Goal: Task Accomplishment & Management: Use online tool/utility

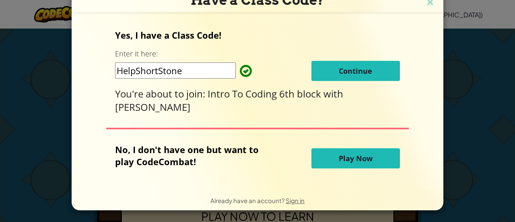
scroll to position [11, 0]
click at [357, 70] on span "Continue" at bounding box center [355, 71] width 33 height 10
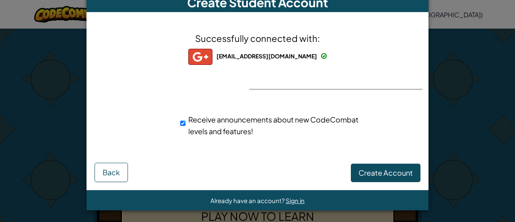
click at [301, 76] on div "Successfully connected with: [EMAIL_ADDRESS][DOMAIN_NAME] [EMAIL_ADDRESS][DOMAI…" at bounding box center [258, 89] width 322 height 139
click at [301, 80] on div "Successfully connected with: [EMAIL_ADDRESS][DOMAIN_NAME] [EMAIL_ADDRESS][DOMAI…" at bounding box center [258, 89] width 322 height 139
click at [383, 174] on span "Create Account" at bounding box center [386, 172] width 54 height 9
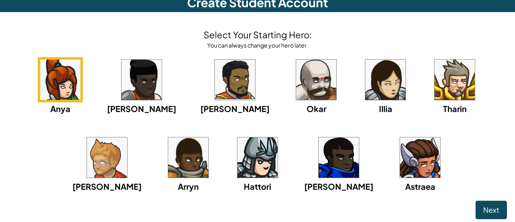
click at [269, 126] on div "Anya [PERSON_NAME] [PERSON_NAME] [PERSON_NAME] Arryn [PERSON_NAME]" at bounding box center [257, 134] width 499 height 155
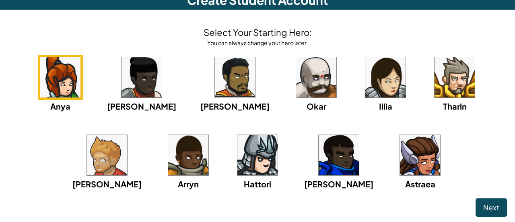
scroll to position [14, 0]
drag, startPoint x: 291, startPoint y: 165, endPoint x: 251, endPoint y: 83, distance: 91.3
click at [296, 83] on img at bounding box center [316, 77] width 40 height 40
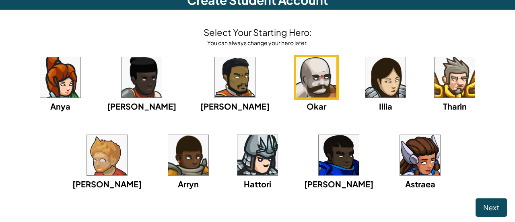
click at [479, 216] on div "Select Your Starting Hero: You can always change your hero later. Anya Ida Alej…" at bounding box center [257, 117] width 515 height 215
click at [483, 207] on span "Next" at bounding box center [491, 206] width 16 height 9
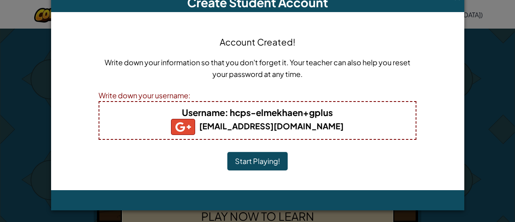
click at [263, 161] on button "Start Playing!" at bounding box center [257, 161] width 60 height 19
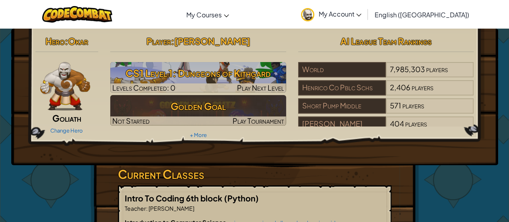
click at [75, 93] on img at bounding box center [65, 86] width 50 height 48
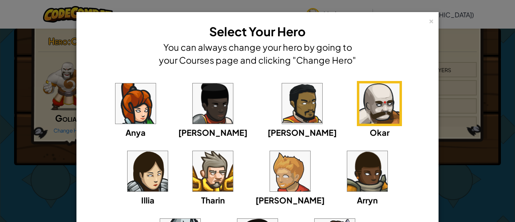
scroll to position [124, 0]
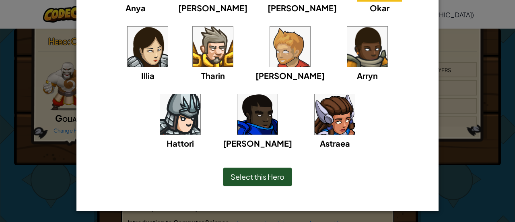
click at [268, 175] on span "Select this Hero" at bounding box center [258, 176] width 54 height 9
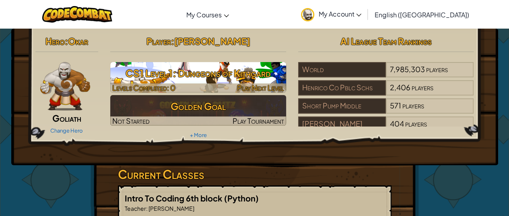
click at [202, 83] on div at bounding box center [198, 87] width 176 height 9
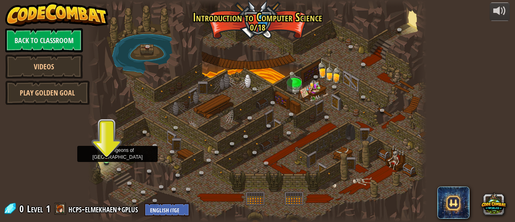
click at [106, 158] on img at bounding box center [106, 151] width 7 height 17
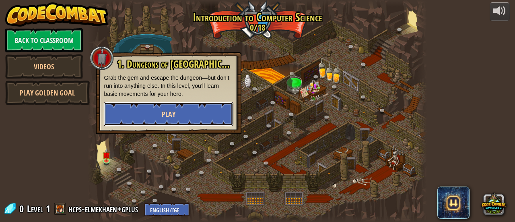
click at [132, 107] on button "Play" at bounding box center [169, 114] width 130 height 24
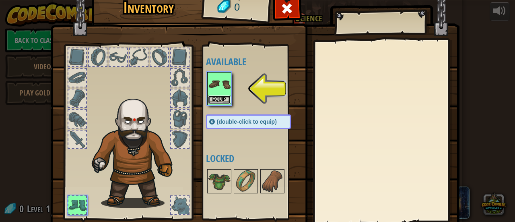
click at [218, 96] on button "Equip" at bounding box center [219, 99] width 23 height 8
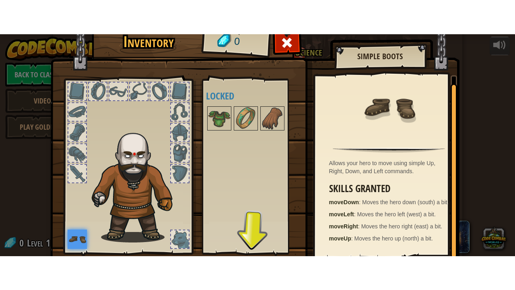
scroll to position [56, 0]
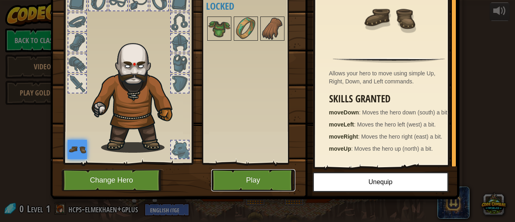
click at [252, 174] on button "Play" at bounding box center [253, 180] width 84 height 22
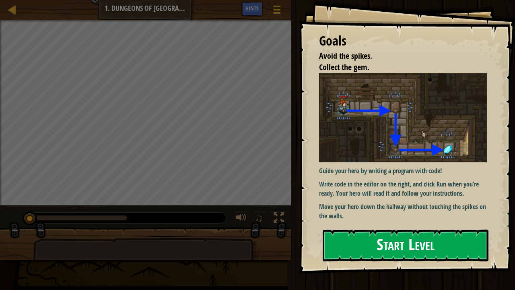
click at [464, 221] on button "Start Level" at bounding box center [406, 245] width 166 height 32
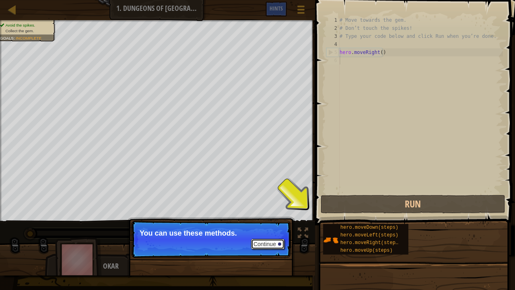
click at [275, 221] on button "Continue" at bounding box center [267, 244] width 33 height 10
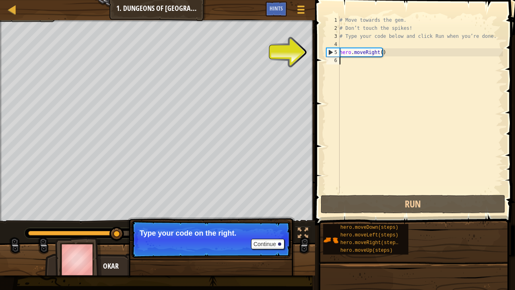
click at [359, 64] on div "# Move towards the gem. # Don’t touch the spikes! # Type your code below and cl…" at bounding box center [420, 112] width 165 height 193
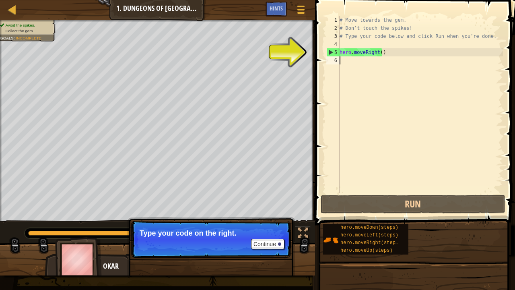
type textarea "h"
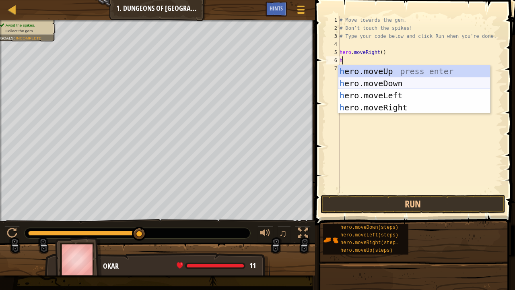
click at [390, 85] on div "h ero.moveUp press enter h ero.moveDown press enter h ero.moveLeft press enter …" at bounding box center [414, 101] width 153 height 72
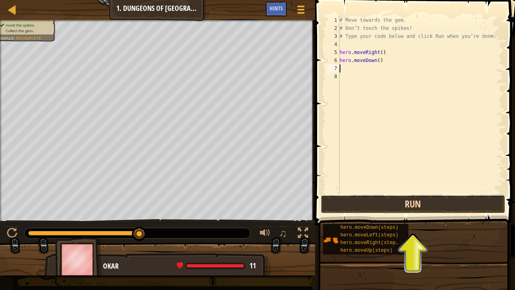
click at [403, 204] on button "Run" at bounding box center [413, 204] width 185 height 19
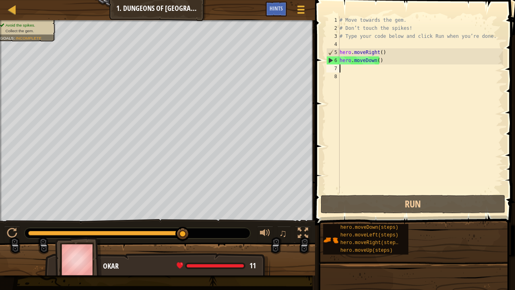
click at [358, 71] on div "# Move towards the gem. # Don’t touch the spikes! # Type your code below and cl…" at bounding box center [420, 112] width 165 height 193
type textarea "h"
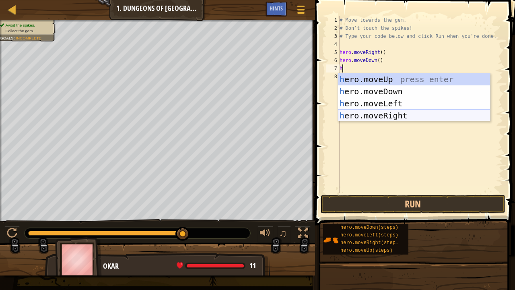
click at [386, 114] on div "h ero.moveUp press enter h ero.moveDown press enter h ero.moveLeft press enter …" at bounding box center [414, 109] width 153 height 72
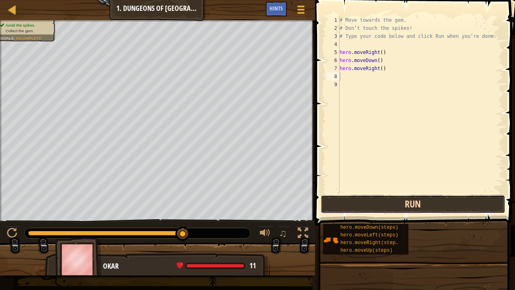
click at [420, 205] on button "Run" at bounding box center [413, 204] width 185 height 19
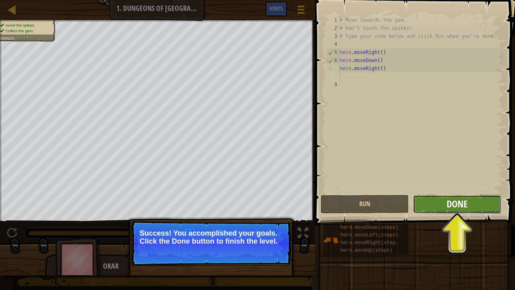
click at [464, 205] on span "Done" at bounding box center [457, 203] width 21 height 13
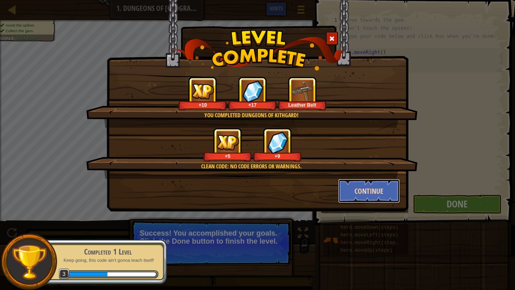
click at [370, 190] on button "Continue" at bounding box center [369, 191] width 62 height 24
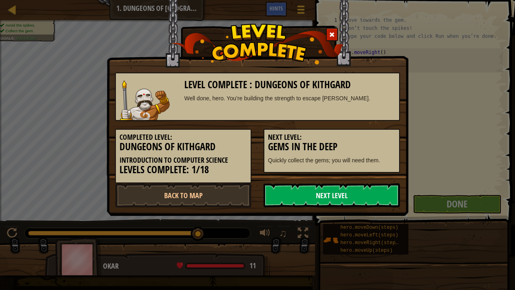
drag, startPoint x: 335, startPoint y: 181, endPoint x: 321, endPoint y: 193, distance: 17.7
click at [321, 193] on link "Next Level" at bounding box center [332, 195] width 136 height 24
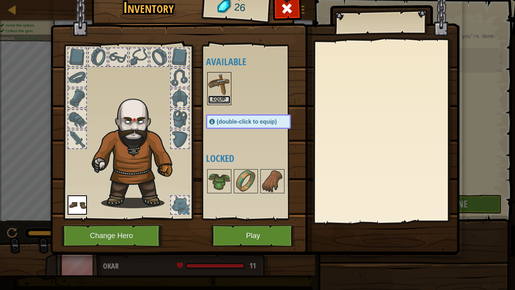
click at [225, 97] on button "Equip" at bounding box center [219, 99] width 23 height 8
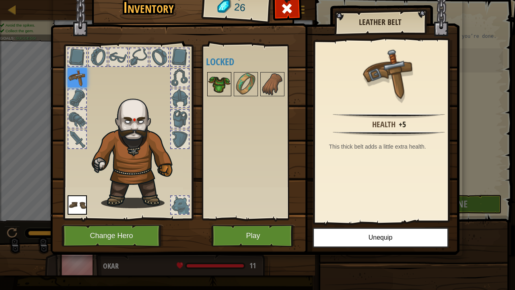
click at [223, 84] on img at bounding box center [219, 84] width 23 height 23
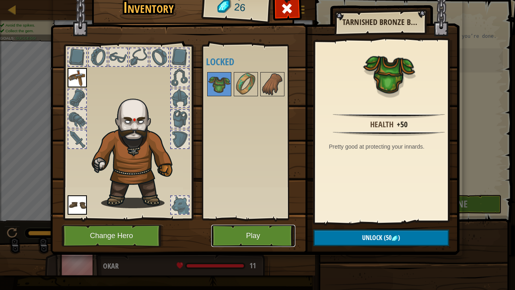
click at [238, 221] on button "Play" at bounding box center [253, 236] width 84 height 22
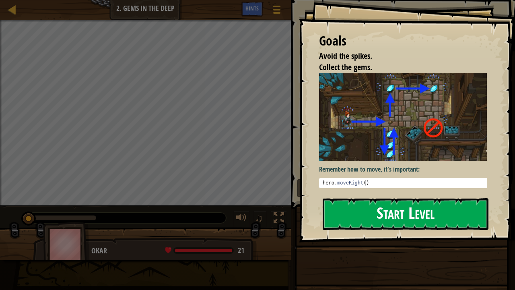
click at [415, 208] on button "Start Level" at bounding box center [406, 214] width 166 height 32
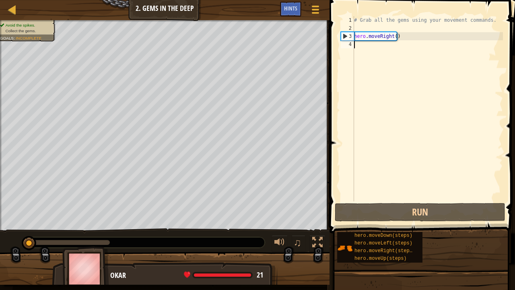
type textarea "h"
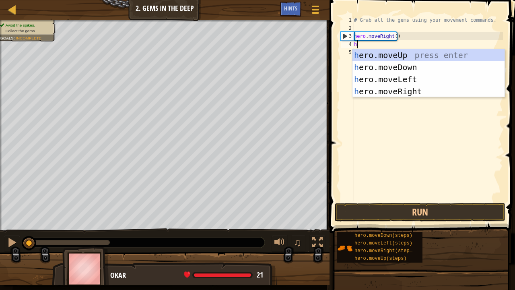
scroll to position [4, 0]
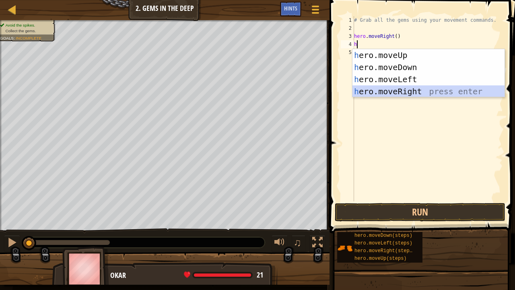
click at [398, 88] on div "h ero.moveUp press enter h ero.moveDown press enter h ero.moveLeft press enter …" at bounding box center [429, 85] width 153 height 72
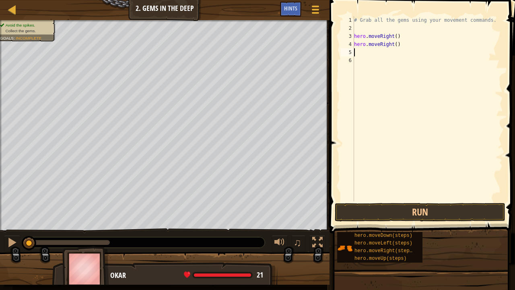
type textarea "h"
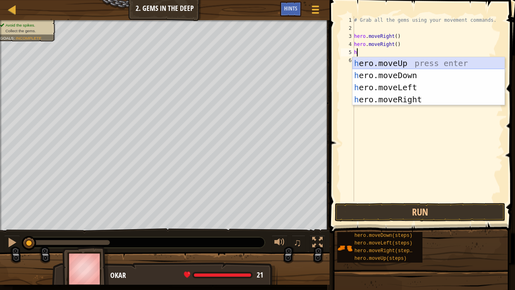
click at [395, 62] on div "h ero.moveUp press enter h ero.moveDown press enter h ero.moveLeft press enter …" at bounding box center [429, 93] width 153 height 72
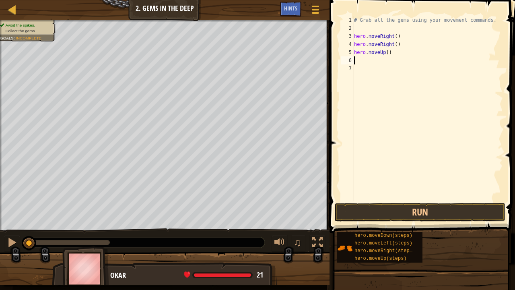
type textarea "h"
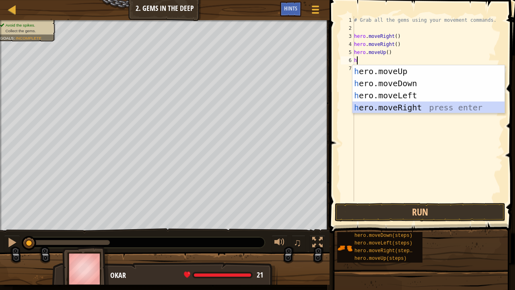
click at [381, 107] on div "h ero.moveUp press enter h ero.moveDown press enter h ero.moveLeft press enter …" at bounding box center [429, 101] width 153 height 72
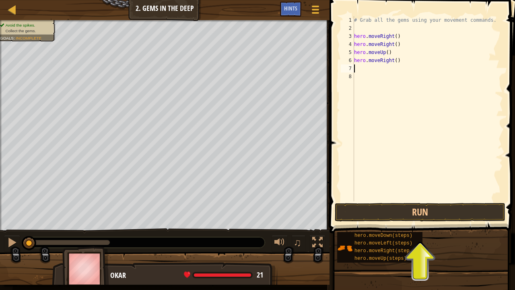
type textarea "h"
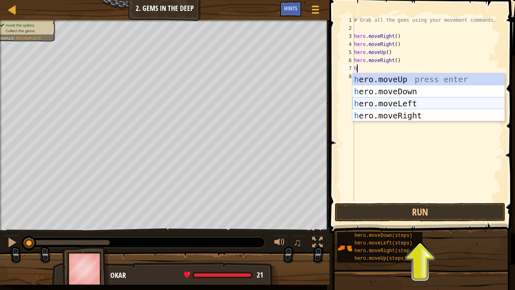
click at [397, 103] on div "h ero.moveUp press enter h ero.moveDown press enter h ero.moveLeft press enter …" at bounding box center [429, 109] width 153 height 72
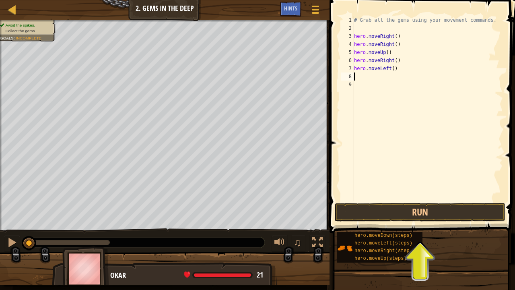
type textarea "h"
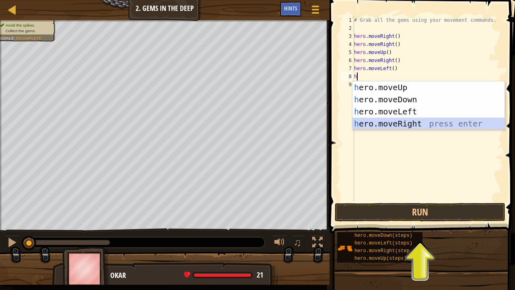
click at [387, 123] on div "h ero.moveUp press enter h ero.moveDown press enter h ero.moveLeft press enter …" at bounding box center [429, 117] width 153 height 72
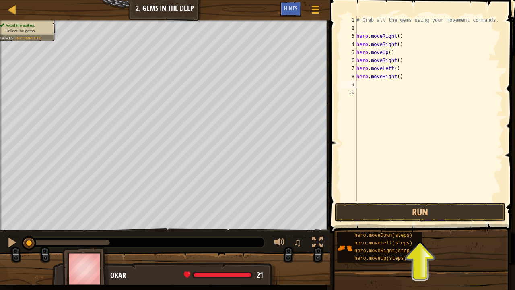
click at [390, 78] on div "# Grab all the gems using your movement commands. hero . moveRight ( ) hero . m…" at bounding box center [429, 116] width 148 height 201
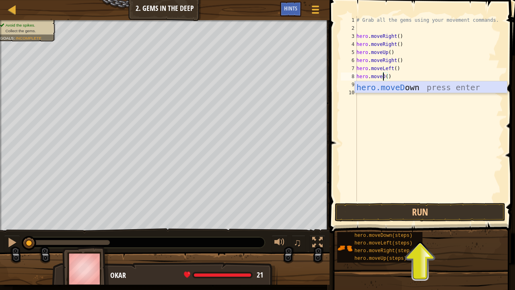
click at [392, 91] on div "hero.moveD own press enter" at bounding box center [431, 99] width 153 height 36
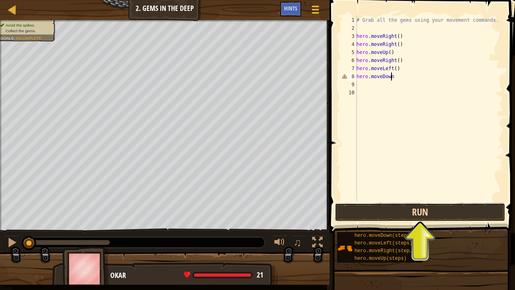
click at [405, 212] on button "Run" at bounding box center [420, 212] width 171 height 19
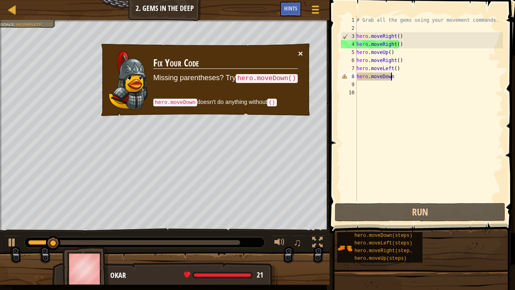
click at [300, 51] on button "×" at bounding box center [300, 53] width 5 height 8
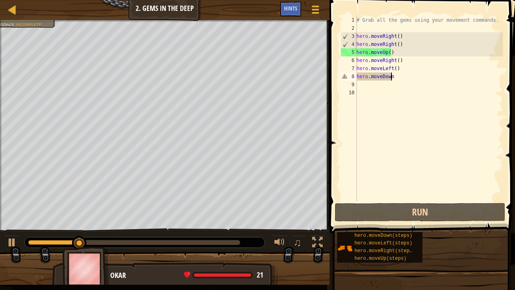
click at [398, 78] on div "# Grab all the gems using your movement commands. hero . moveRight ( ) hero . m…" at bounding box center [429, 116] width 148 height 201
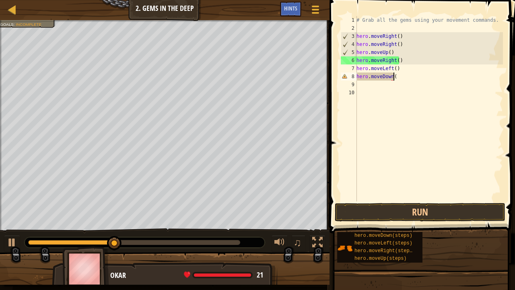
scroll to position [4, 2]
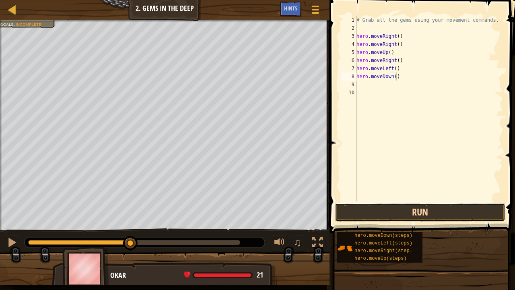
click at [406, 213] on button "Run" at bounding box center [420, 212] width 171 height 19
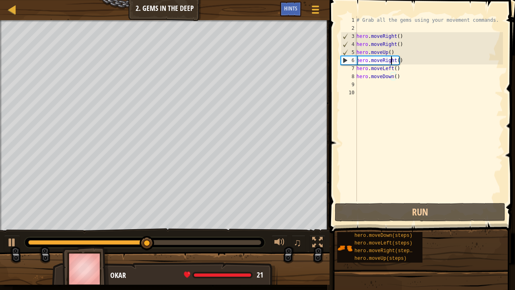
click at [390, 61] on div "# Grab all the gems using your movement commands. hero . moveRight ( ) hero . m…" at bounding box center [429, 116] width 148 height 201
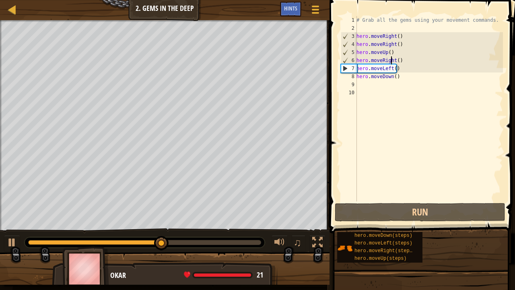
click at [392, 61] on div "# Grab all the gems using your movement commands. hero . moveRight ( ) hero . m…" at bounding box center [429, 116] width 148 height 201
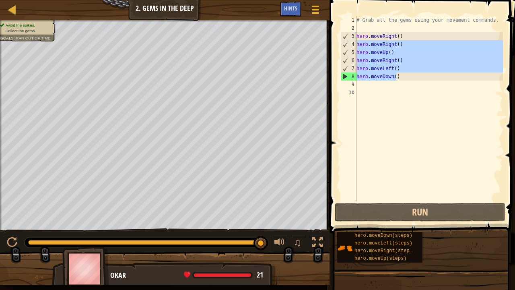
click at [319, 45] on div "Map Introduction to Computer Science 2. Gems in the Deep Game Menu Done Hints 1…" at bounding box center [257, 145] width 515 height 290
type textarea "hero.moveRight() hero.moveUp()"
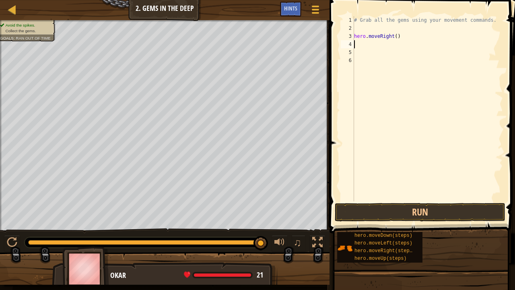
type textarea "h"
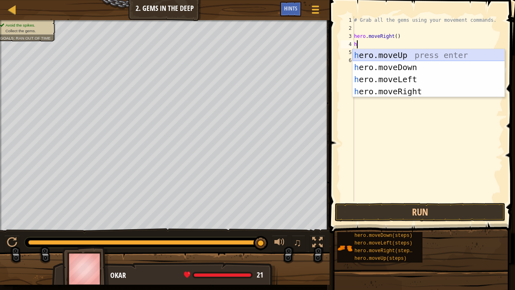
click at [375, 55] on div "h ero.moveUp press enter h ero.moveDown press enter h ero.moveLeft press enter …" at bounding box center [429, 85] width 153 height 72
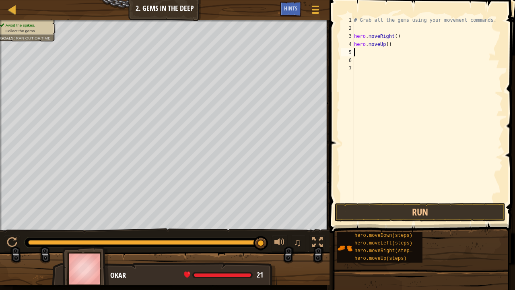
type textarea "h"
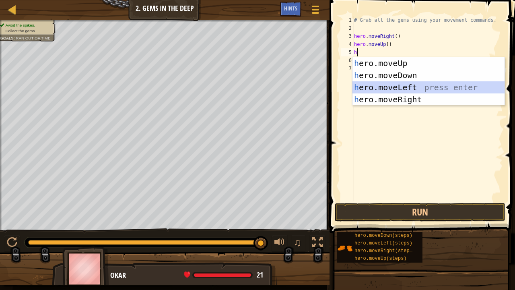
click at [395, 86] on div "h ero.moveUp press enter h ero.moveDown press enter h ero.moveLeft press enter …" at bounding box center [429, 93] width 153 height 72
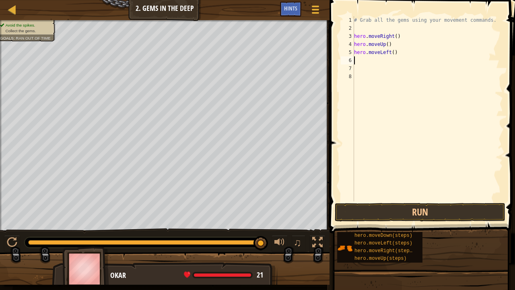
type textarea "h"
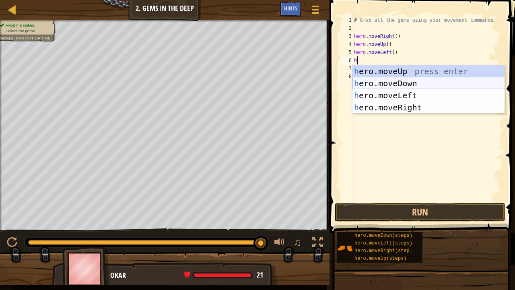
click at [401, 85] on div "h ero.moveUp press enter h ero.moveDown press enter h ero.moveLeft press enter …" at bounding box center [429, 101] width 153 height 72
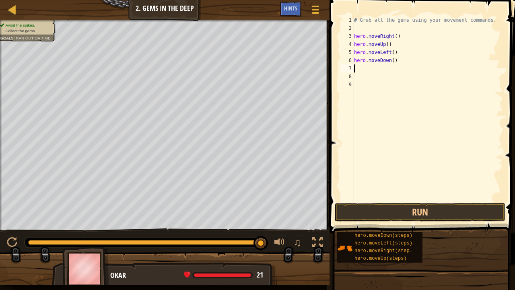
type textarea "h"
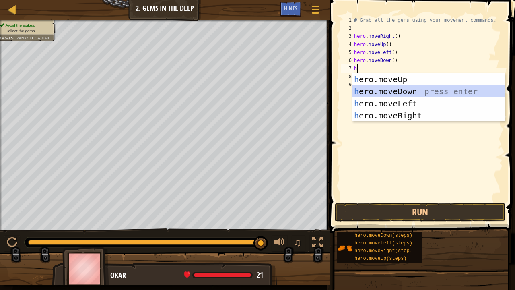
click at [401, 93] on div "h ero.moveUp press enter h ero.moveDown press enter h ero.moveLeft press enter …" at bounding box center [429, 109] width 153 height 72
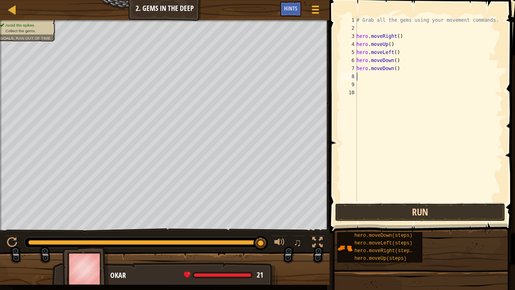
click at [413, 213] on button "Run" at bounding box center [420, 212] width 171 height 19
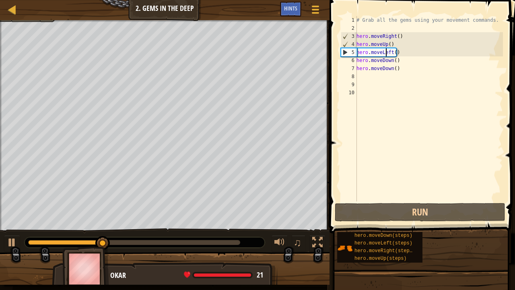
click at [387, 53] on div "# Grab all the gems using your movement commands. hero . moveRight ( ) hero . m…" at bounding box center [429, 116] width 148 height 201
click at [390, 55] on div "# Grab all the gems using your movement commands. hero . moveRight ( ) hero . m…" at bounding box center [429, 116] width 148 height 201
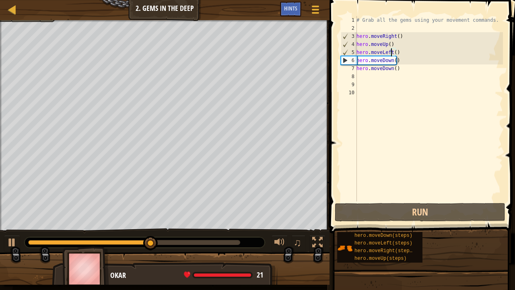
click at [390, 54] on div "# Grab all the gems using your movement commands. hero . moveRight ( ) hero . m…" at bounding box center [429, 116] width 148 height 201
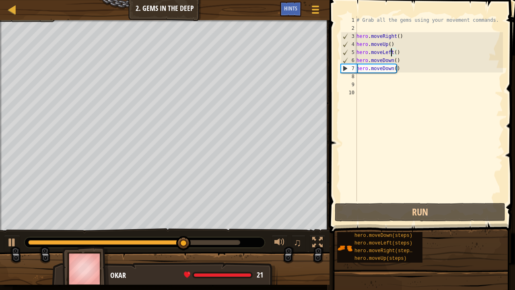
click at [390, 54] on div "# Grab all the gems using your movement commands. hero . moveRight ( ) hero . m…" at bounding box center [429, 116] width 148 height 201
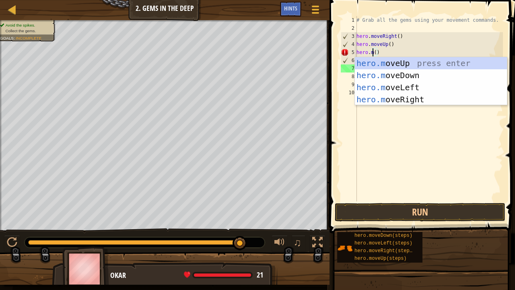
scroll to position [4, 1]
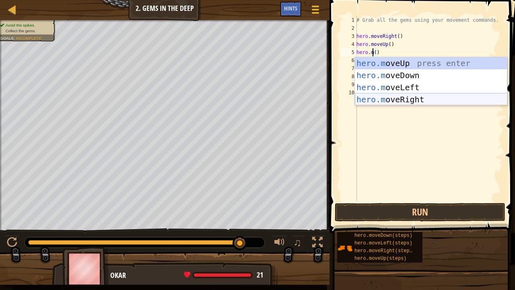
click at [405, 97] on div "hero.m oveUp press enter hero.m oveDown press enter hero.m oveLeft press enter …" at bounding box center [431, 93] width 153 height 72
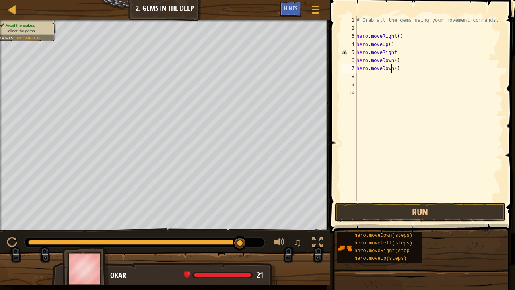
click at [390, 68] on div "# Grab all the gems using your movement commands. hero . moveRight ( ) hero . m…" at bounding box center [429, 116] width 148 height 201
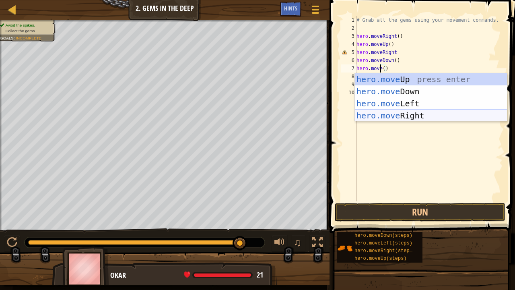
click at [403, 116] on div "hero.move Up press enter hero.move Down press enter hero.move Left press enter …" at bounding box center [431, 109] width 153 height 72
type textarea "hero.moveRight"
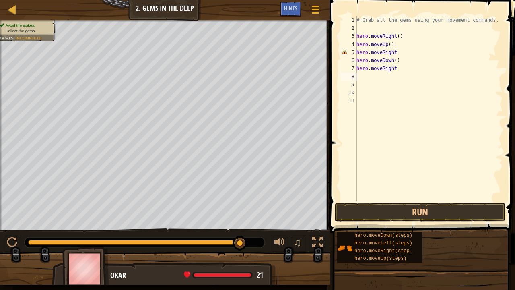
scroll to position [4, 0]
type textarea "h"
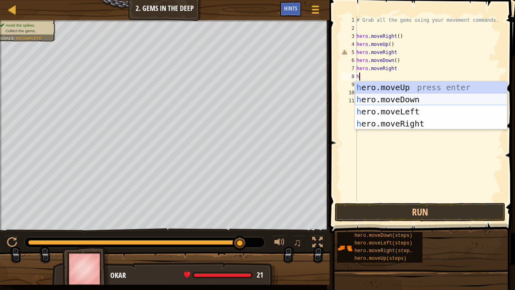
click at [385, 99] on div "h ero.moveUp press enter h ero.moveDown press enter h ero.moveLeft press enter …" at bounding box center [431, 117] width 153 height 72
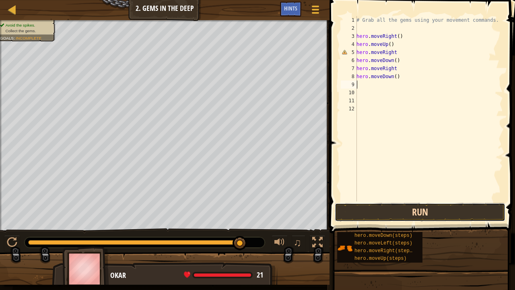
click at [390, 209] on button "Run" at bounding box center [420, 212] width 171 height 19
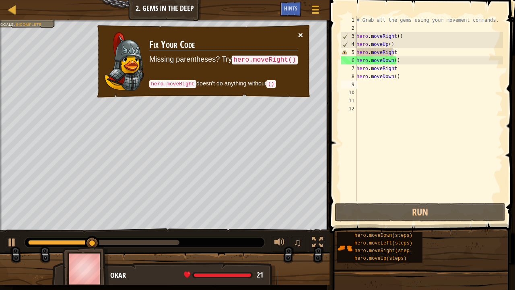
click at [300, 34] on button "×" at bounding box center [300, 35] width 5 height 8
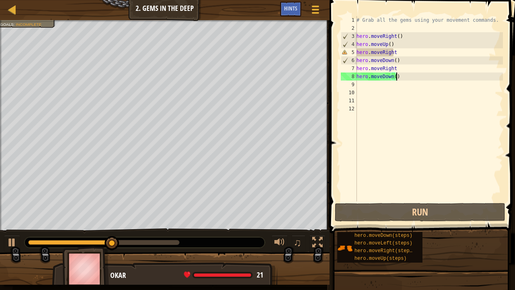
click at [400, 76] on div "# Grab all the gems using your movement commands. hero . moveRight ( ) hero . m…" at bounding box center [429, 116] width 148 height 201
click at [401, 69] on div "# Grab all the gems using your movement commands. hero . moveRight ( ) hero . m…" at bounding box center [429, 116] width 148 height 201
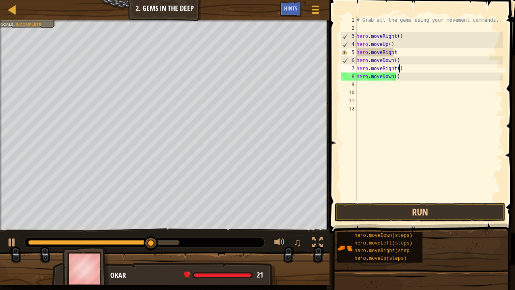
scroll to position [4, 3]
click at [399, 211] on button "Run" at bounding box center [420, 212] width 171 height 19
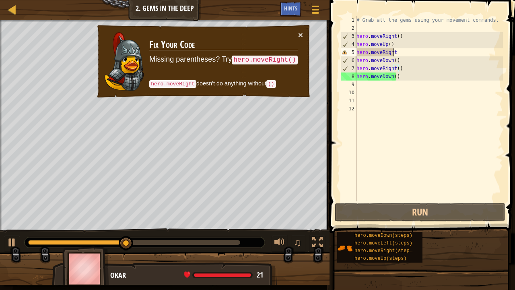
click at [407, 52] on div "# Grab all the gems using your movement commands. hero . moveRight ( ) hero . m…" at bounding box center [429, 116] width 148 height 201
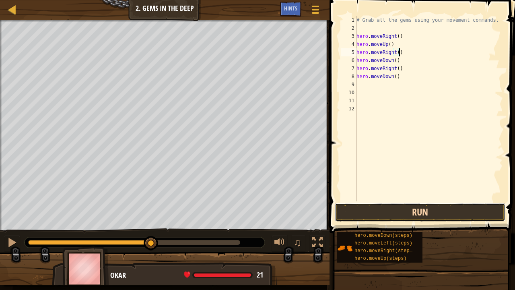
click at [421, 212] on button "Run" at bounding box center [420, 212] width 171 height 19
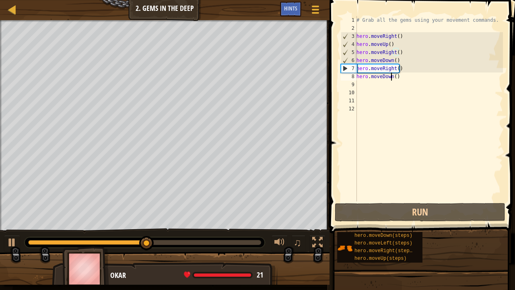
click at [391, 73] on div "# Grab all the gems using your movement commands. hero . moveRight ( ) hero . m…" at bounding box center [429, 116] width 148 height 201
click at [392, 67] on div "# Grab all the gems using your movement commands. hero . moveRight ( ) hero . m…" at bounding box center [429, 116] width 148 height 201
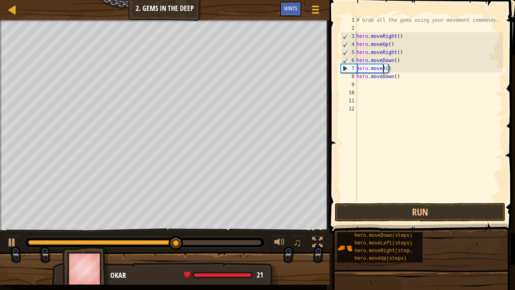
scroll to position [4, 2]
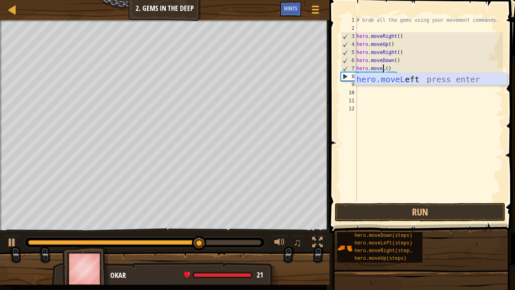
click at [391, 82] on div "hero.moveL eft press enter" at bounding box center [431, 91] width 153 height 36
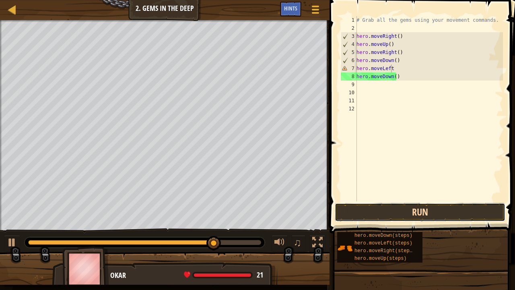
click at [411, 209] on button "Run" at bounding box center [420, 212] width 171 height 19
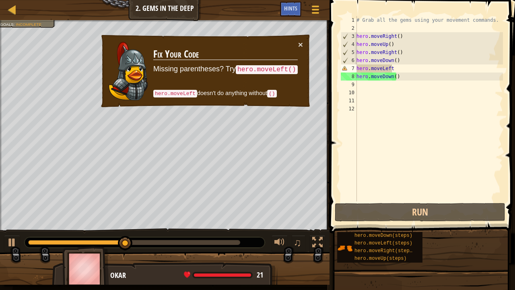
click at [297, 42] on td "Fix Your Code Missing parentheses? Try hero.moveLeft() hero.moveLeft doesn't do…" at bounding box center [225, 71] width 145 height 62
click at [300, 42] on button "×" at bounding box center [300, 44] width 5 height 8
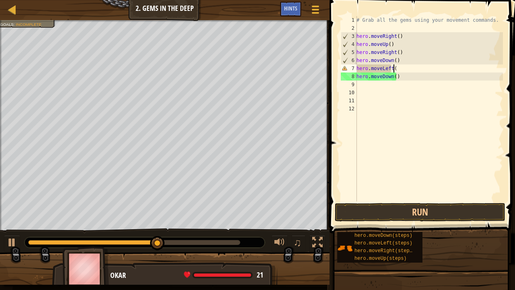
scroll to position [4, 2]
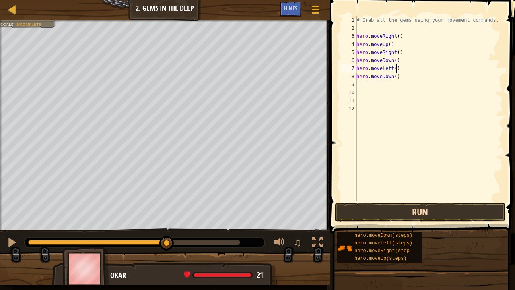
type textarea "hero.moveLeft()"
click at [397, 209] on button "Run" at bounding box center [420, 212] width 171 height 19
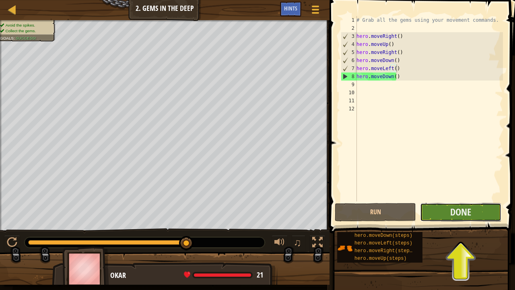
click at [440, 211] on button "Done" at bounding box center [460, 212] width 81 height 19
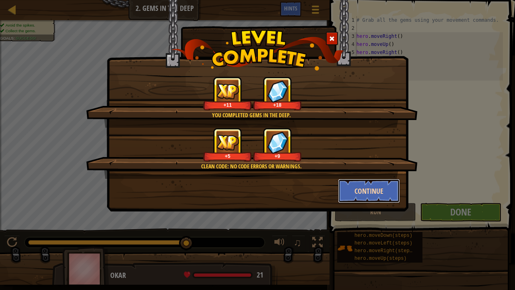
click at [349, 190] on button "Continue" at bounding box center [369, 191] width 62 height 24
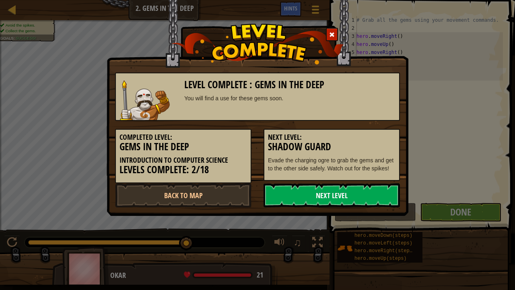
drag, startPoint x: 345, startPoint y: 194, endPoint x: 324, endPoint y: 197, distance: 21.5
click at [324, 197] on link "Next Level" at bounding box center [332, 195] width 136 height 24
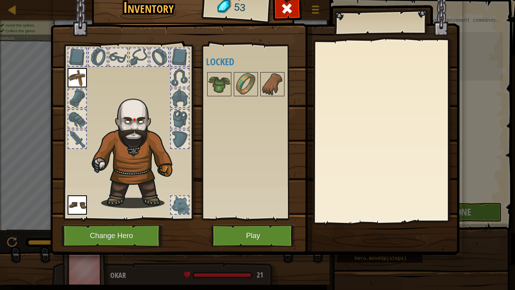
click at [119, 60] on div at bounding box center [118, 57] width 18 height 18
click at [129, 221] on button "Change Hero" at bounding box center [113, 236] width 102 height 22
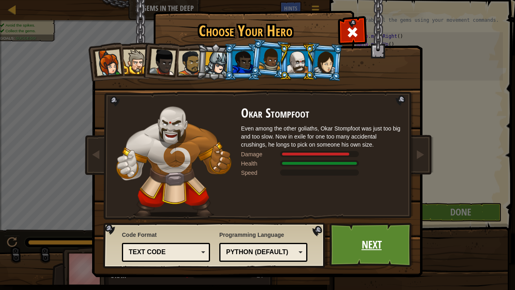
click at [362, 221] on link "Next" at bounding box center [372, 245] width 84 height 44
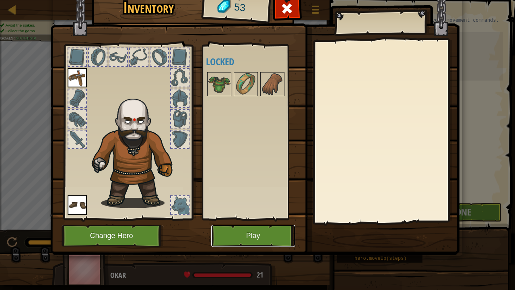
click at [258, 221] on button "Play" at bounding box center [253, 236] width 84 height 22
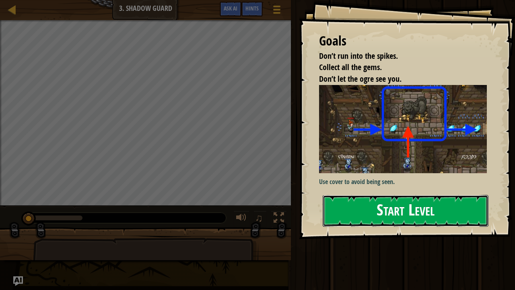
click at [366, 195] on button "Start Level" at bounding box center [406, 211] width 166 height 32
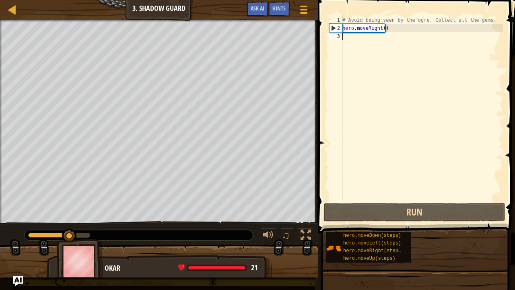
type textarea "h"
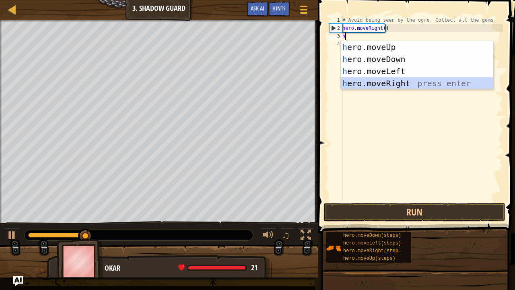
click at [383, 83] on div "h ero.moveUp press enter h ero.moveDown press enter h ero.moveLeft press enter …" at bounding box center [417, 77] width 153 height 72
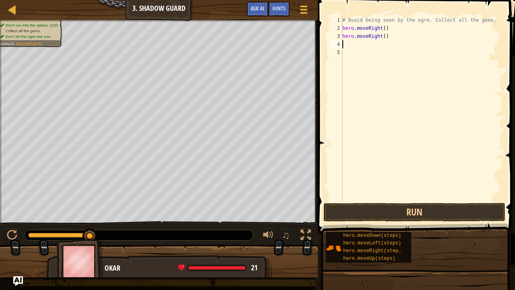
type textarea "h"
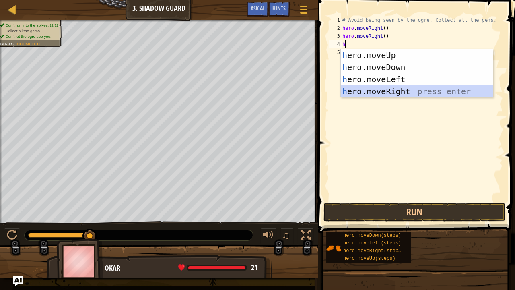
click at [375, 93] on div "h ero.moveUp press enter h ero.moveDown press enter h ero.moveLeft press enter …" at bounding box center [417, 85] width 153 height 72
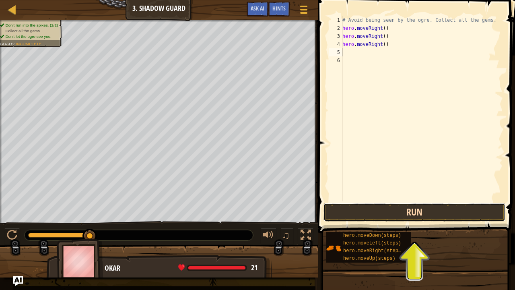
click at [390, 211] on button "Run" at bounding box center [415, 212] width 182 height 19
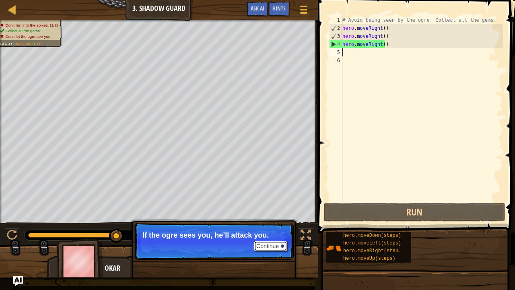
click at [274, 221] on button "Continue" at bounding box center [270, 246] width 33 height 10
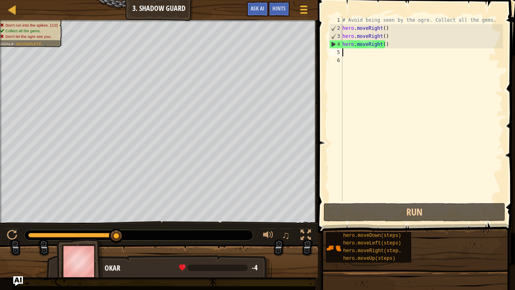
click at [414, 45] on div "# Avoid being seen by the ogre. Collect all the gems. hero . moveRight ( ) hero…" at bounding box center [422, 116] width 162 height 201
type textarea "hero.moveRight()"
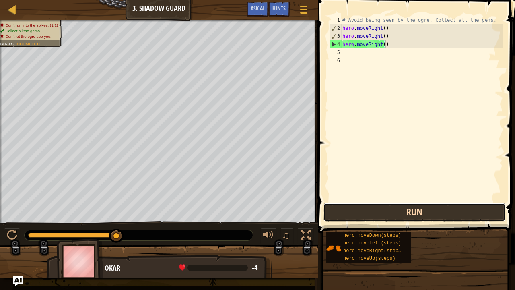
click at [410, 209] on button "Run" at bounding box center [415, 212] width 182 height 19
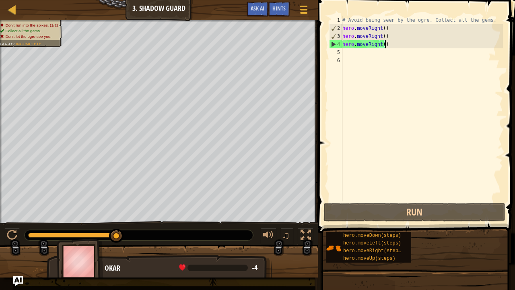
click at [394, 35] on div "# Avoid being seen by the ogre. Collect all the gems. hero . moveRight ( ) hero…" at bounding box center [422, 116] width 162 height 201
click at [395, 30] on div "# Avoid being seen by the ogre. Collect all the gems. hero . moveRight ( ) hero…" at bounding box center [422, 116] width 162 height 201
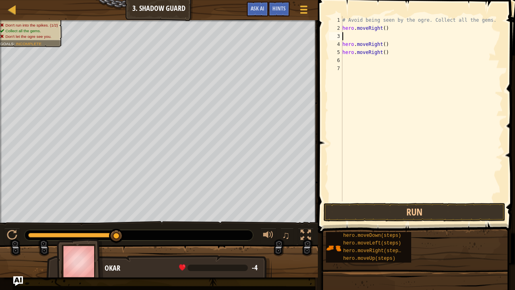
type textarea "h"
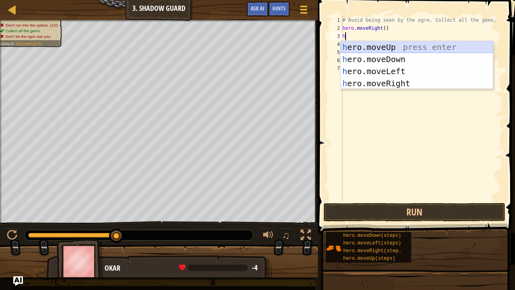
click at [389, 45] on div "h ero.moveUp press enter h ero.moveDown press enter h ero.moveLeft press enter …" at bounding box center [417, 77] width 153 height 72
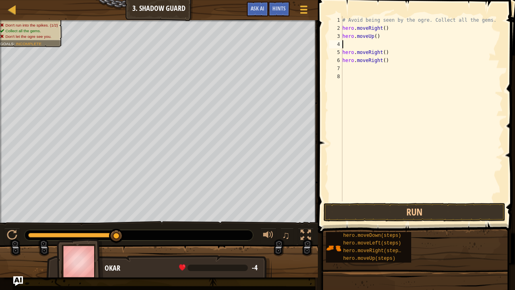
type textarea "h"
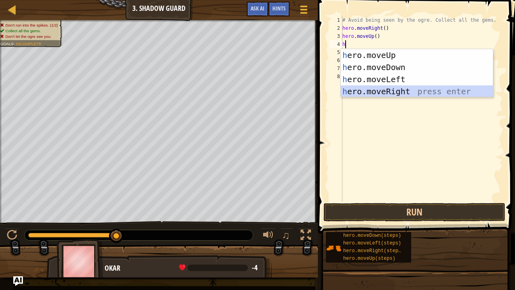
click at [386, 91] on div "h ero.moveUp press enter h ero.moveDown press enter h ero.moveLeft press enter …" at bounding box center [417, 85] width 153 height 72
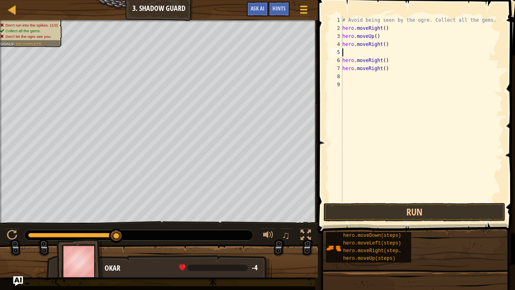
click at [386, 60] on div "# Avoid being seen by the ogre. Collect all the gems. hero . moveRight ( ) hero…" at bounding box center [422, 116] width 162 height 201
type textarea "h"
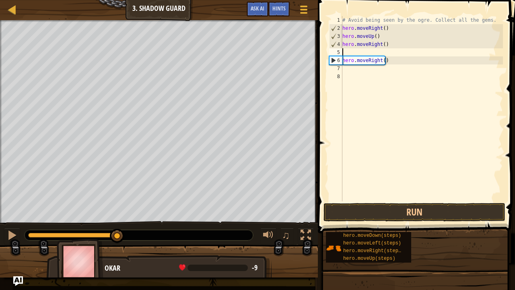
type textarea "h"
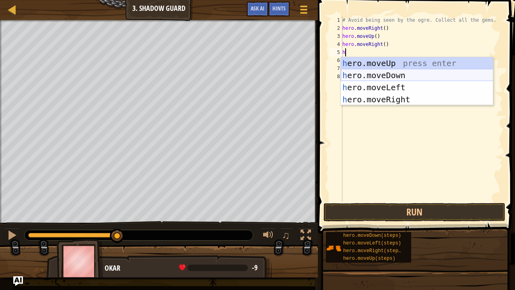
click at [381, 75] on div "h ero.moveUp press enter h ero.moveDown press enter h ero.moveLeft press enter …" at bounding box center [417, 93] width 153 height 72
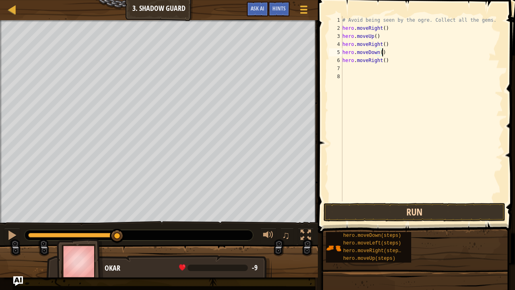
type textarea "hero.moveDown()"
click at [407, 211] on button "Run" at bounding box center [415, 212] width 182 height 19
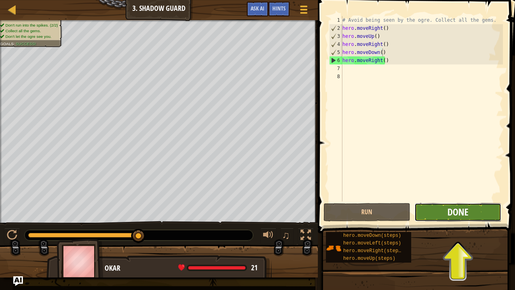
click at [466, 214] on span "Done" at bounding box center [458, 211] width 21 height 13
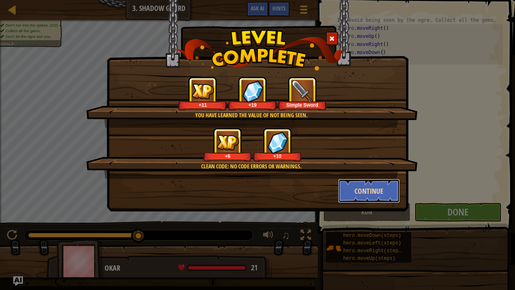
click at [361, 187] on button "Continue" at bounding box center [369, 191] width 62 height 24
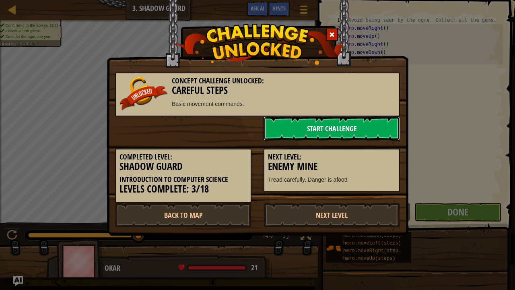
click at [335, 123] on link "Start Challenge" at bounding box center [332, 128] width 136 height 24
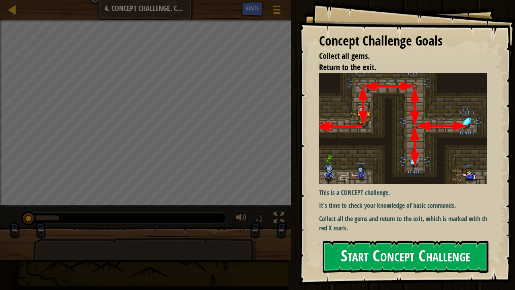
click at [392, 141] on div "Concept Challenge Goals Collect all gems. Return to the exit. This is a CONCEPT…" at bounding box center [407, 142] width 216 height 285
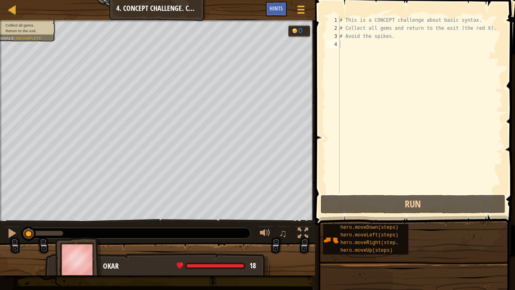
click at [366, 44] on div "# This is a CONCEPT challenge about basic syntax. # Collect all gems and return…" at bounding box center [420, 112] width 165 height 193
type textarea "h"
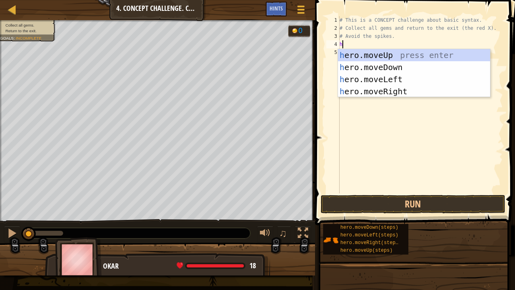
scroll to position [4, 0]
click at [377, 55] on div "h ero.moveUp press enter h ero.moveDown press enter h ero.moveLeft press enter …" at bounding box center [414, 85] width 153 height 72
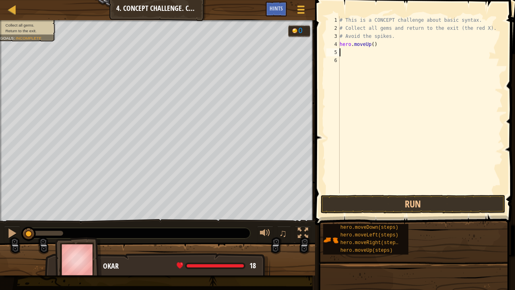
type textarea "h"
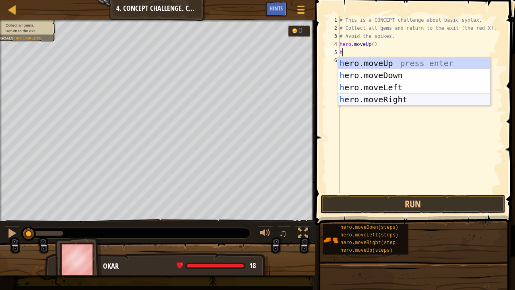
click at [383, 97] on div "h ero.moveUp press enter h ero.moveDown press enter h ero.moveLeft press enter …" at bounding box center [414, 93] width 153 height 72
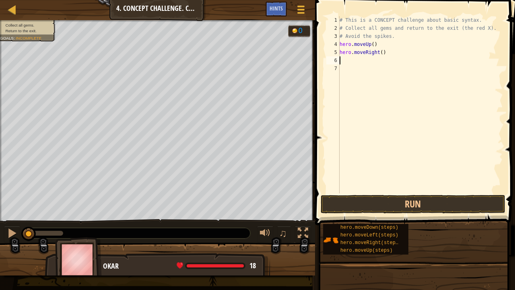
type textarea "h"
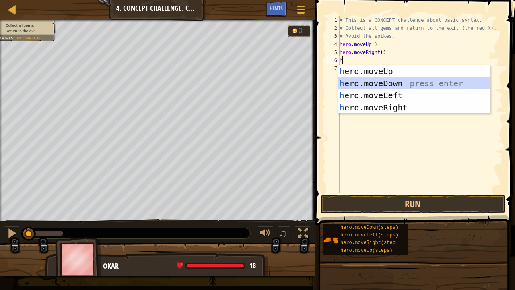
click at [387, 83] on div "h ero.moveUp press enter h ero.moveDown press enter h ero.moveLeft press enter …" at bounding box center [414, 101] width 153 height 72
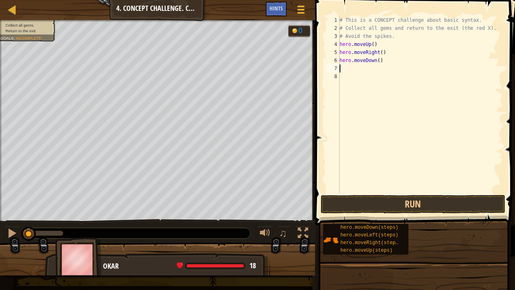
type textarea "h"
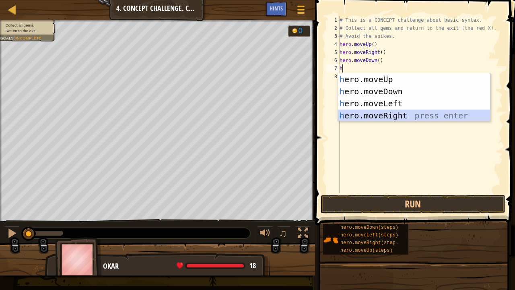
click at [389, 116] on div "h ero.moveUp press enter h ero.moveDown press enter h ero.moveLeft press enter …" at bounding box center [414, 109] width 153 height 72
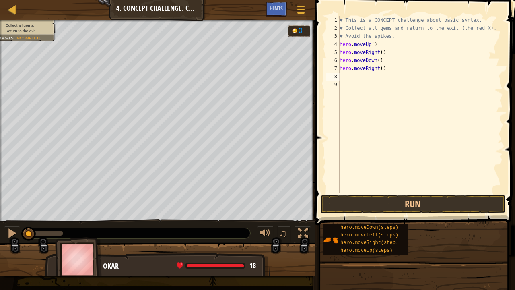
type textarea "h"
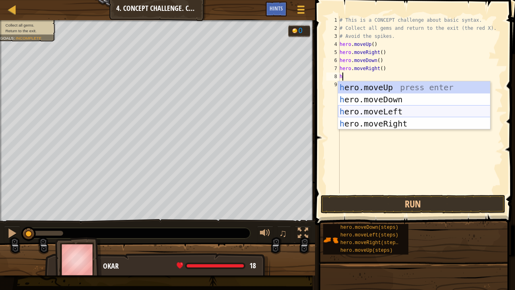
click at [377, 112] on div "h ero.moveUp press enter h ero.moveDown press enter h ero.moveLeft press enter …" at bounding box center [414, 117] width 153 height 72
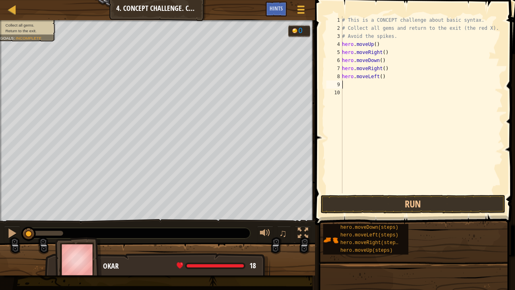
type textarea "h"
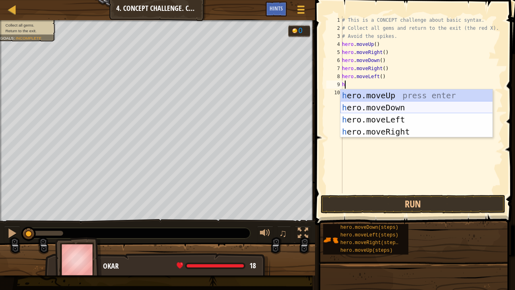
drag, startPoint x: 386, startPoint y: 96, endPoint x: 388, endPoint y: 109, distance: 13.0
click at [388, 109] on div "h ero.moveUp press enter h ero.moveDown press enter h ero.moveLeft press enter …" at bounding box center [417, 125] width 153 height 72
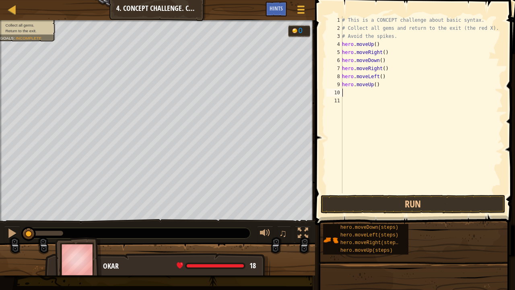
click at [388, 109] on div "# This is a CONCEPT challenge about basic syntax. # Collect all gems and return…" at bounding box center [422, 112] width 163 height 193
click at [370, 86] on div "# This is a CONCEPT challenge about basic syntax. # Collect all gems and return…" at bounding box center [422, 112] width 163 height 193
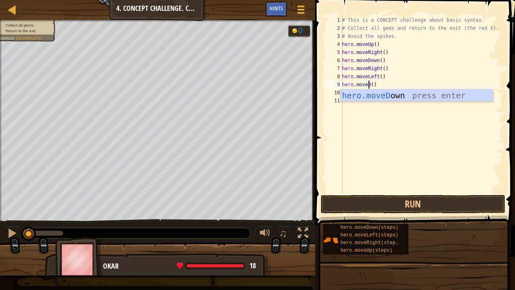
scroll to position [4, 2]
click at [374, 95] on div "hero.moveD own press enter" at bounding box center [417, 107] width 153 height 36
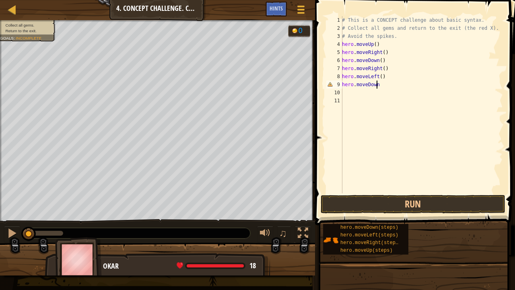
scroll to position [4, 2]
type textarea "hero.moveDown()"
click at [381, 206] on button "Run" at bounding box center [413, 204] width 185 height 19
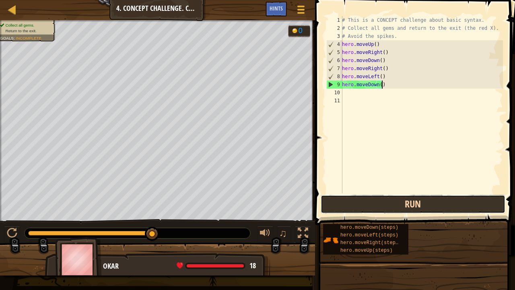
click at [459, 201] on button "Run" at bounding box center [413, 204] width 185 height 19
click at [441, 201] on button "Run" at bounding box center [413, 204] width 185 height 19
click at [419, 204] on button "Run" at bounding box center [413, 204] width 185 height 19
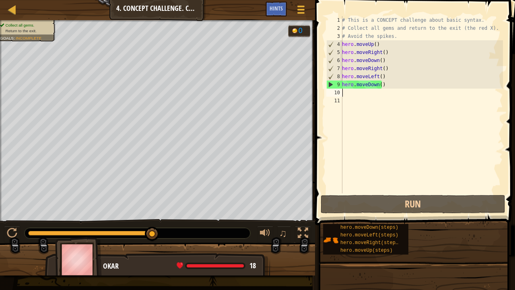
click at [360, 94] on div "# This is a CONCEPT challenge about basic syntax. # Collect all gems and return…" at bounding box center [422, 112] width 163 height 193
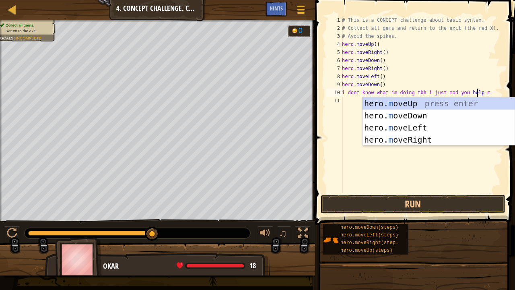
scroll to position [4, 11]
type textarea "i dont know what im doing tbh i just mad you help me"
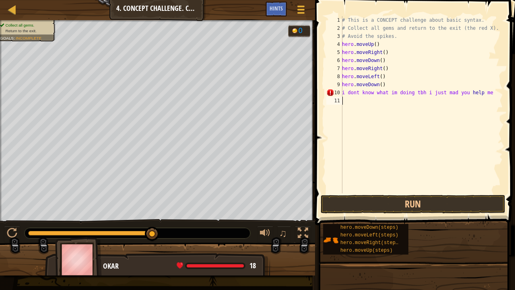
click at [355, 117] on div "# This is a CONCEPT challenge about basic syntax. # Collect all gems and return…" at bounding box center [422, 112] width 163 height 193
click at [437, 209] on button "Run" at bounding box center [413, 204] width 185 height 19
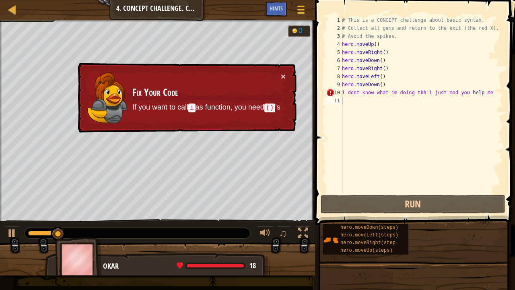
click at [279, 70] on div "× Fix Your Code If you want to call i as function, you need () 's" at bounding box center [186, 98] width 221 height 70
click at [285, 73] on button "×" at bounding box center [283, 76] width 5 height 8
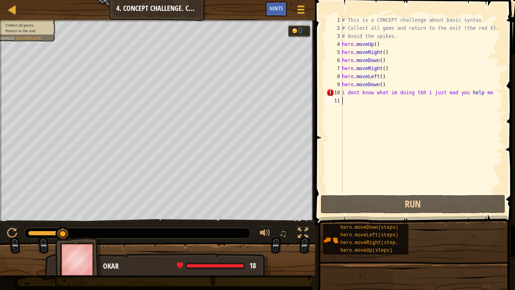
click at [352, 97] on div "# This is a CONCEPT challenge about basic syntax. # Collect all gems and return…" at bounding box center [422, 112] width 163 height 193
click at [351, 91] on div "# This is a CONCEPT challenge about basic syntax. # Collect all gems and return…" at bounding box center [422, 112] width 163 height 193
click at [351, 91] on div "# This is a CONCEPT challenge about basic syntax. # Collect all gems and return…" at bounding box center [422, 104] width 163 height 177
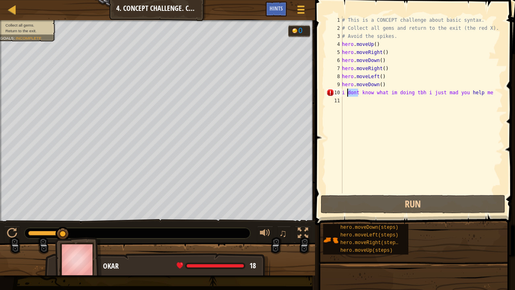
click at [351, 91] on div "# This is a CONCEPT challenge about basic syntax. # Collect all gems and return…" at bounding box center [422, 112] width 163 height 193
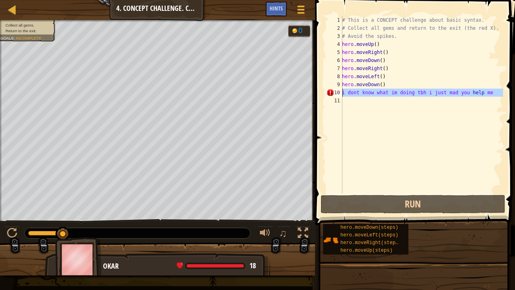
click at [351, 91] on div "# This is a CONCEPT challenge about basic syntax. # Collect all gems and return…" at bounding box center [422, 112] width 163 height 193
type textarea "i dont know what im doing tbh i just mad you help me"
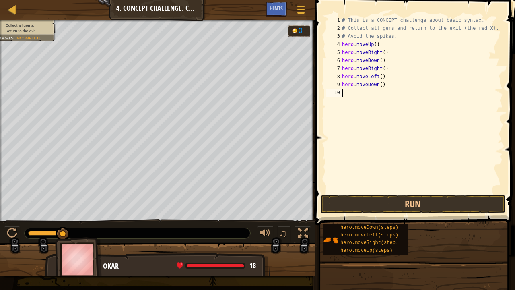
type textarea "h"
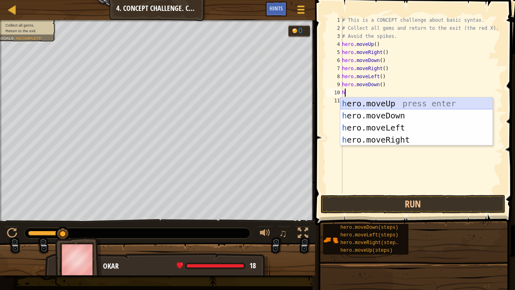
click at [362, 103] on div "h ero.moveUp press enter h ero.moveDown press enter h ero.moveLeft press enter …" at bounding box center [417, 133] width 153 height 72
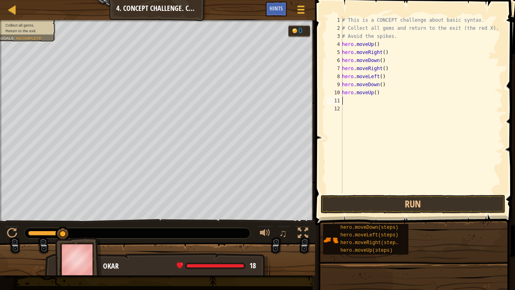
type textarea "h"
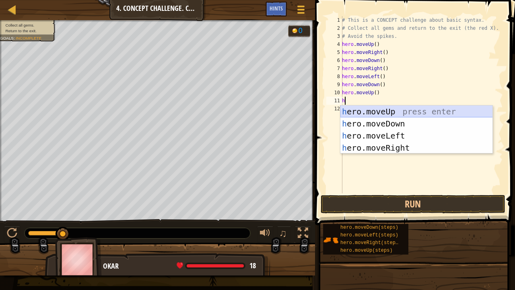
click at [390, 110] on div "h ero.moveUp press enter h ero.moveDown press enter h ero.moveLeft press enter …" at bounding box center [417, 141] width 153 height 72
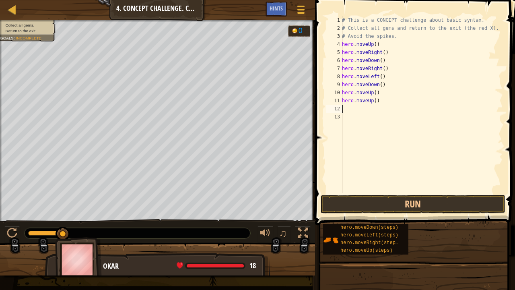
type textarea "h"
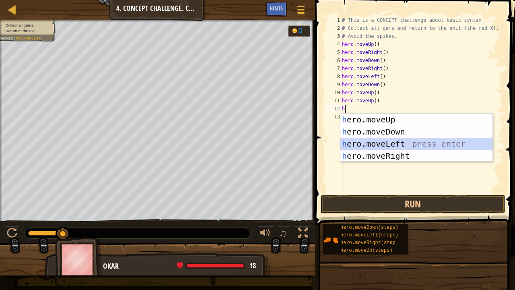
click at [377, 144] on div "h ero.moveUp press enter h ero.moveDown press enter h ero.moveLeft press enter …" at bounding box center [417, 150] width 153 height 72
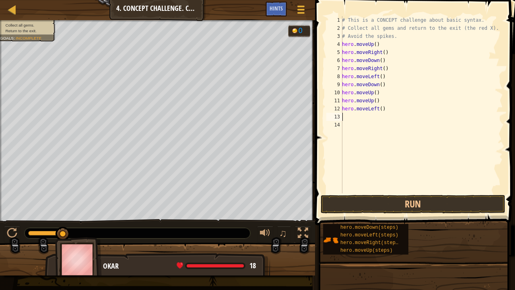
type textarea "h"
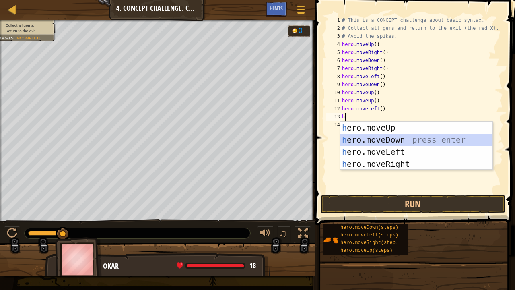
click at [365, 136] on div "h ero.moveUp press enter h ero.moveDown press enter h ero.moveLeft press enter …" at bounding box center [417, 158] width 153 height 72
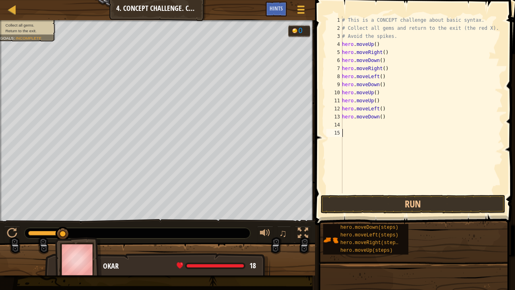
click at [362, 131] on div "# This is a CONCEPT challenge about basic syntax. # Collect all gems and return…" at bounding box center [422, 112] width 163 height 193
click at [362, 130] on div "# This is a CONCEPT challenge about basic syntax. # Collect all gems and return…" at bounding box center [422, 112] width 163 height 193
click at [359, 126] on div "# This is a CONCEPT challenge about basic syntax. # Collect all gems and return…" at bounding box center [422, 112] width 163 height 193
type textarea "h"
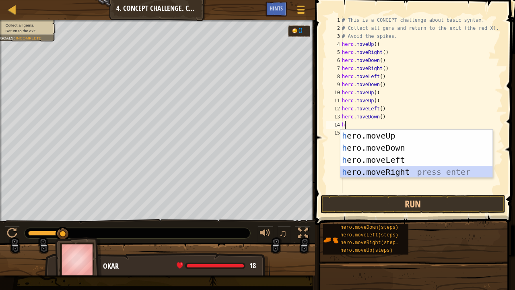
click at [367, 171] on div "h ero.moveUp press enter h ero.moveDown press enter h ero.moveLeft press enter …" at bounding box center [417, 166] width 153 height 72
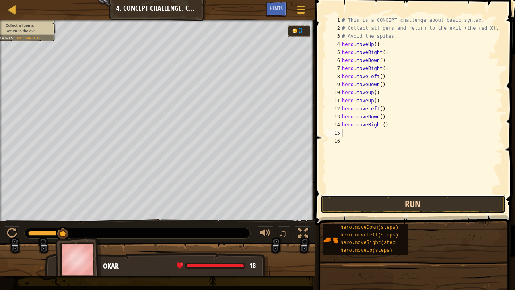
click at [380, 201] on button "Run" at bounding box center [413, 204] width 185 height 19
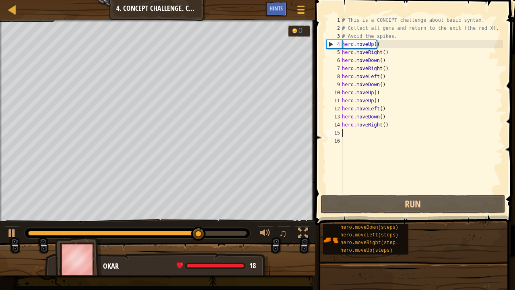
click at [372, 131] on div "# This is a CONCEPT challenge about basic syntax. # Collect all gems and return…" at bounding box center [422, 112] width 163 height 193
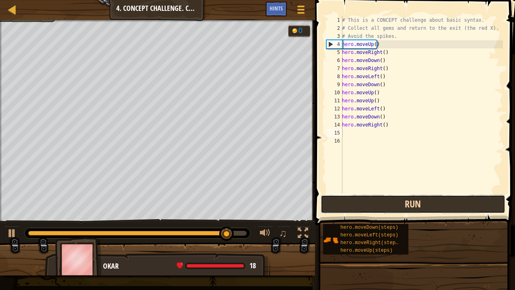
click at [400, 198] on button "Run" at bounding box center [413, 204] width 185 height 19
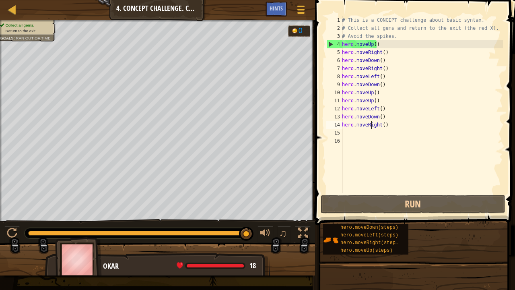
click at [372, 127] on div "# This is a CONCEPT challenge about basic syntax. # Collect all gems and return…" at bounding box center [422, 112] width 163 height 193
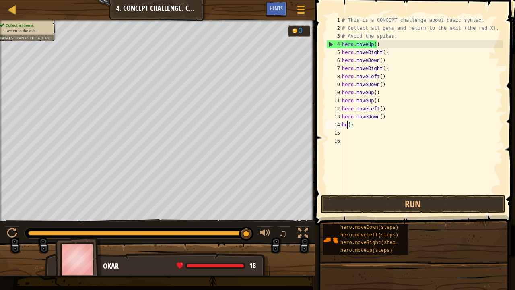
type textarea "()"
click at [372, 127] on div "# This is a CONCEPT challenge about basic syntax. # Collect all gems and return…" at bounding box center [422, 112] width 163 height 193
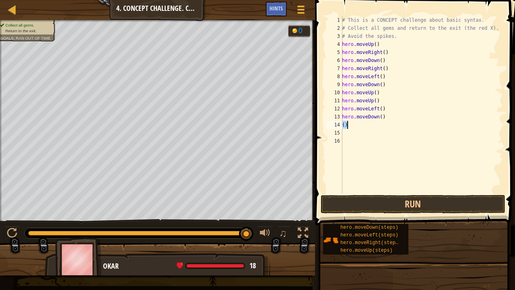
click at [372, 127] on div "# This is a CONCEPT challenge about basic syntax. # Collect all gems and return…" at bounding box center [422, 112] width 163 height 193
click at [392, 198] on button "Run" at bounding box center [413, 204] width 185 height 19
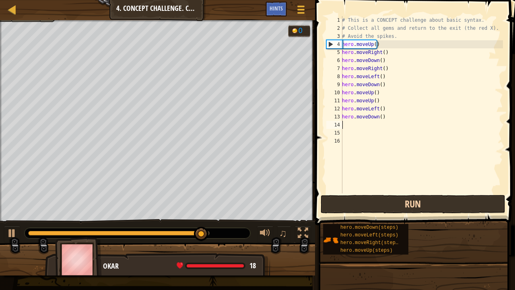
type textarea "h"
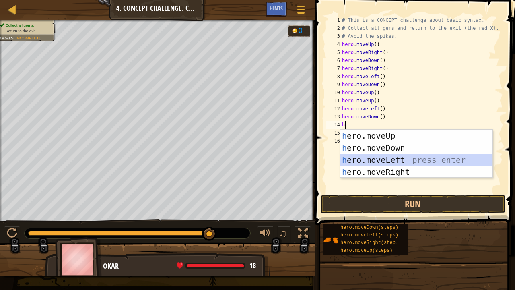
click at [383, 159] on div "h ero.moveUp press enter h ero.moveDown press enter h ero.moveLeft press enter …" at bounding box center [417, 166] width 153 height 72
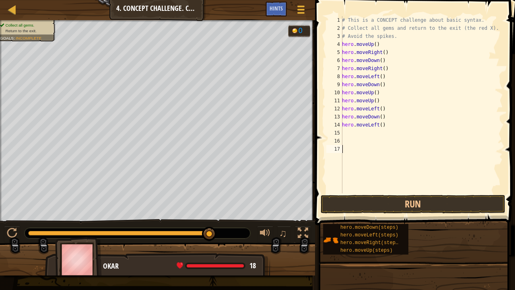
click at [399, 188] on div "# This is a CONCEPT challenge about basic syntax. # Collect all gems and return…" at bounding box center [422, 112] width 163 height 193
click at [397, 194] on span at bounding box center [416, 101] width 207 height 249
click at [395, 198] on button "Run" at bounding box center [413, 204] width 185 height 19
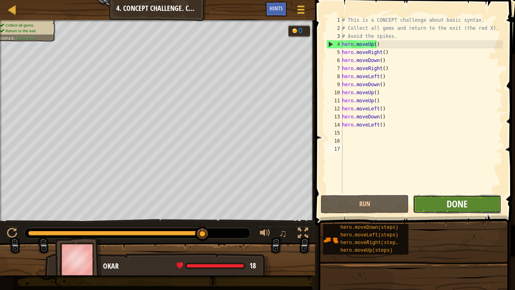
click at [452, 207] on span "Done" at bounding box center [457, 203] width 21 height 13
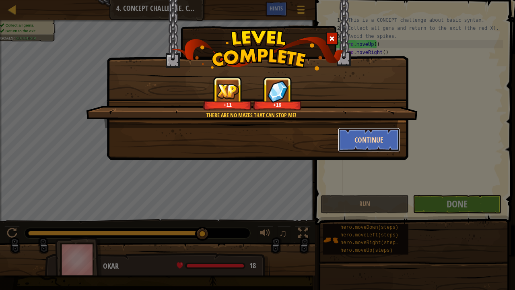
click at [378, 138] on button "Continue" at bounding box center [369, 140] width 62 height 24
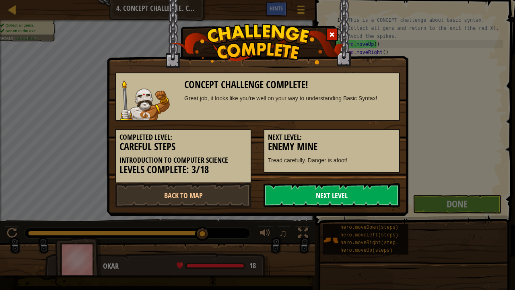
click at [354, 193] on link "Next Level" at bounding box center [332, 195] width 136 height 24
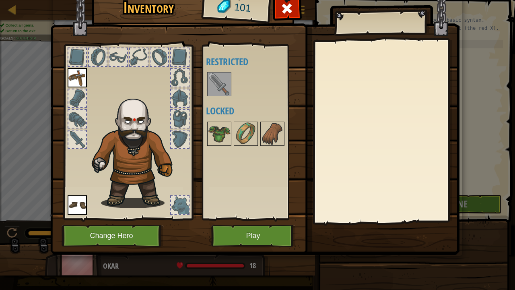
click at [217, 84] on img at bounding box center [219, 84] width 23 height 23
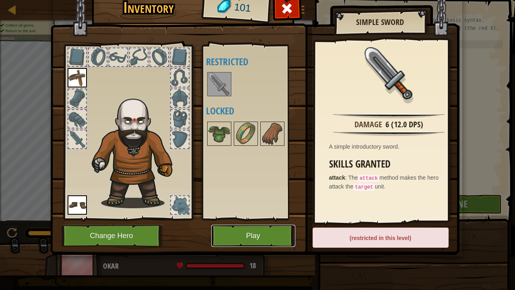
click at [267, 221] on button "Play" at bounding box center [253, 236] width 84 height 22
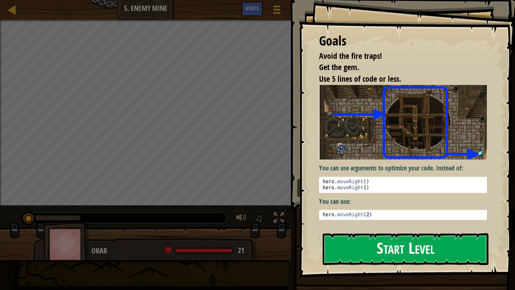
click at [398, 221] on button "Start Level" at bounding box center [406, 249] width 166 height 32
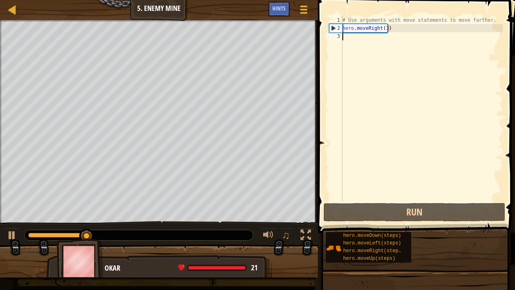
type textarea "h"
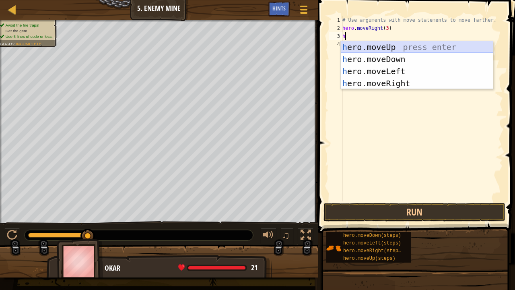
click at [381, 46] on div "h ero.moveUp press enter h ero.moveDown press enter h ero.moveLeft press enter …" at bounding box center [417, 77] width 153 height 72
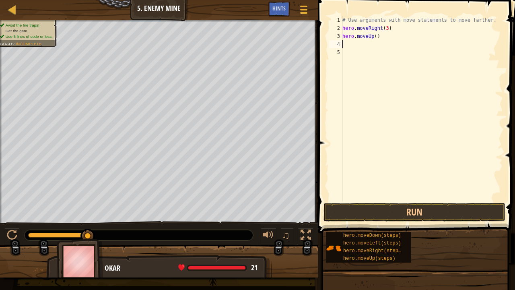
click at [374, 37] on div "# Use arguments with move statements to move farther. hero . moveRight ( 3 ) he…" at bounding box center [422, 116] width 162 height 201
type textarea "hero.moveUp()"
drag, startPoint x: 381, startPoint y: 38, endPoint x: 381, endPoint y: 33, distance: 4.8
click at [381, 33] on div "# Use arguments with move statements to move farther. hero . moveRight ( 3 ) he…" at bounding box center [422, 116] width 162 height 201
type textarea "h"
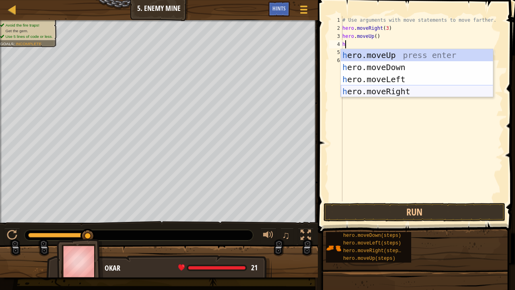
click at [391, 91] on div "h ero.moveUp press enter h ero.moveDown press enter h ero.moveLeft press enter …" at bounding box center [417, 85] width 153 height 72
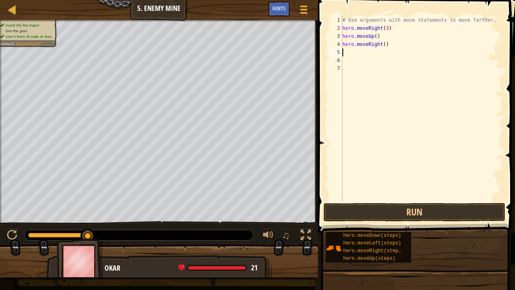
type textarea "h"
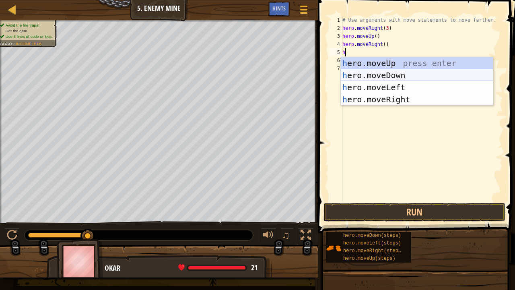
click at [384, 74] on div "h ero.moveUp press enter h ero.moveDown press enter h ero.moveLeft press enter …" at bounding box center [417, 93] width 153 height 72
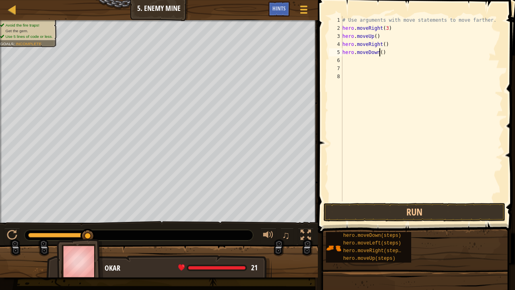
click at [380, 52] on div "# Use arguments with move statements to move farther. hero . moveRight ( 3 ) he…" at bounding box center [422, 116] width 162 height 201
type textarea "hero.moveDown(3)"
click at [392, 54] on div "# Use arguments with move statements to move farther. hero . moveRight ( 3 ) he…" at bounding box center [422, 116] width 162 height 201
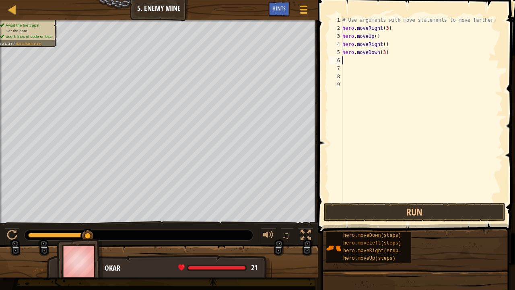
type textarea "h"
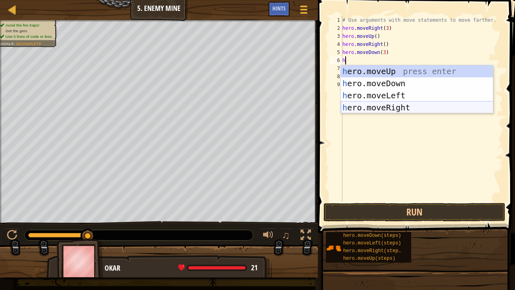
click at [397, 106] on div "h ero.moveUp press enter h ero.moveDown press enter h ero.moveLeft press enter …" at bounding box center [417, 101] width 153 height 72
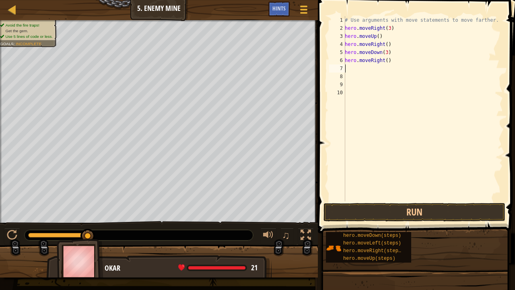
click at [385, 58] on div "# Use arguments with move statements to move farther. hero . moveRight ( 3 ) he…" at bounding box center [423, 116] width 160 height 201
type textarea "hero.moveRight(2)"
click at [395, 215] on button "Run" at bounding box center [415, 212] width 182 height 19
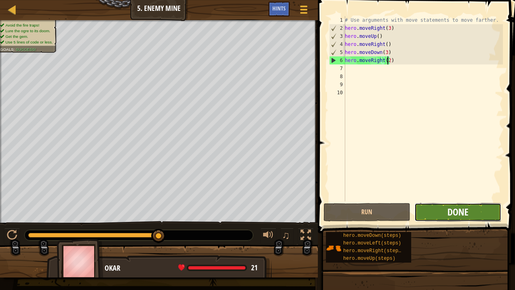
click at [456, 213] on span "Done" at bounding box center [458, 211] width 21 height 13
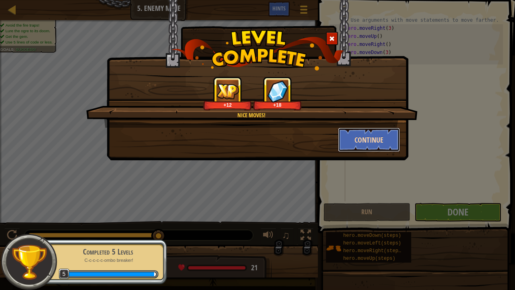
click at [369, 138] on button "Continue" at bounding box center [369, 140] width 62 height 24
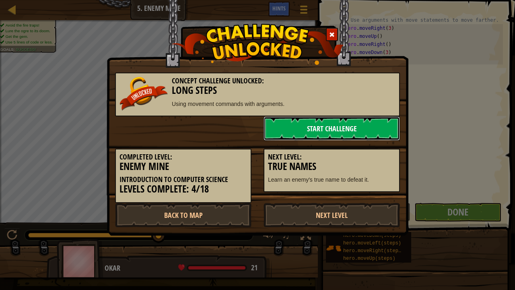
click at [345, 130] on link "Start Challenge" at bounding box center [332, 128] width 136 height 24
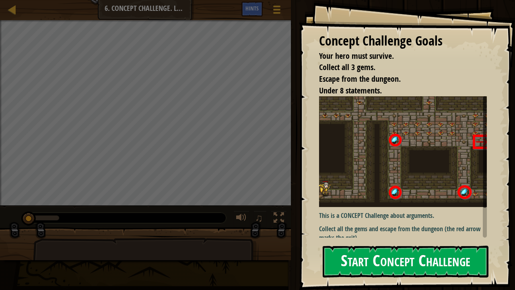
click at [392, 221] on button "Start Concept Challenge" at bounding box center [406, 262] width 166 height 32
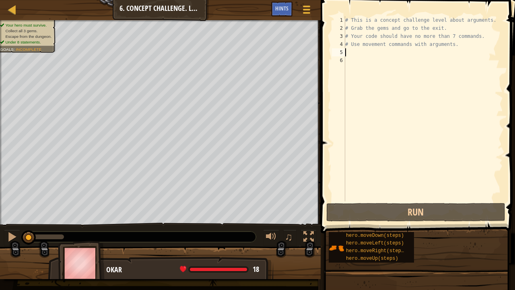
click at [351, 51] on div "# This is a concept challenge level about arguments. # Grab the gems and go to …" at bounding box center [423, 116] width 159 height 201
type textarea "h"
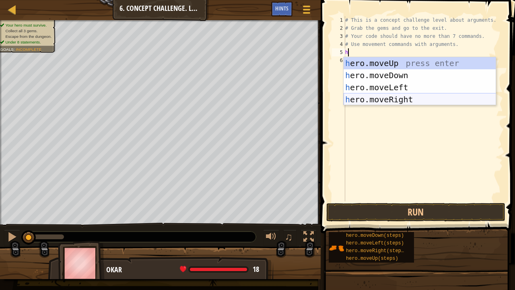
click at [377, 100] on div "h ero.moveUp press enter h ero.moveDown press enter h ero.moveLeft press enter …" at bounding box center [420, 93] width 153 height 72
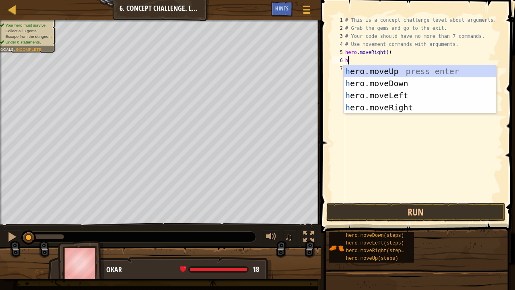
type textarea "h"
click at [378, 70] on div "h ero.moveUp press enter h ero.moveDown press enter h ero.moveLeft press enter …" at bounding box center [420, 101] width 153 height 72
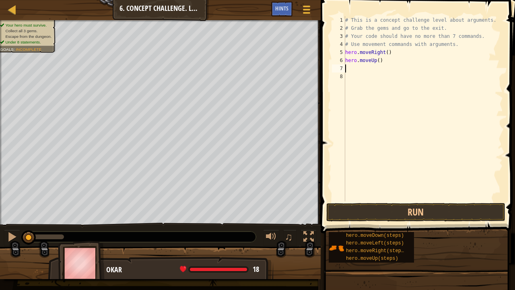
click at [378, 64] on div "# This is a concept challenge level about arguments. # Grab the gems and go to …" at bounding box center [423, 116] width 159 height 201
click at [376, 62] on div "# This is a concept challenge level about arguments. # Grab the gems and go to …" at bounding box center [423, 116] width 159 height 201
type textarea "hero.moveUp(4)"
click at [395, 62] on div "# This is a concept challenge level about arguments. # Grab the gems and go to …" at bounding box center [423, 116] width 159 height 201
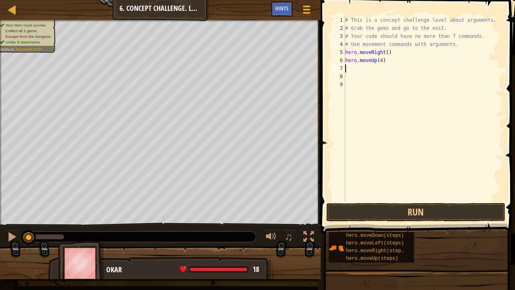
scroll to position [4, 0]
type textarea "h"
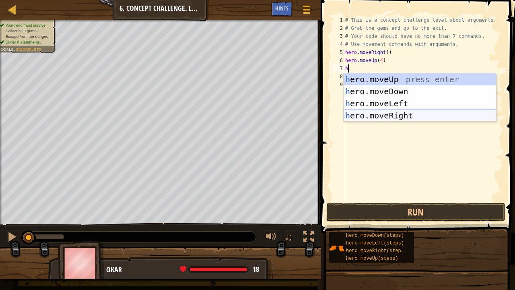
click at [399, 118] on div "h ero.moveUp press enter h ero.moveDown press enter h ero.moveLeft press enter …" at bounding box center [420, 109] width 153 height 72
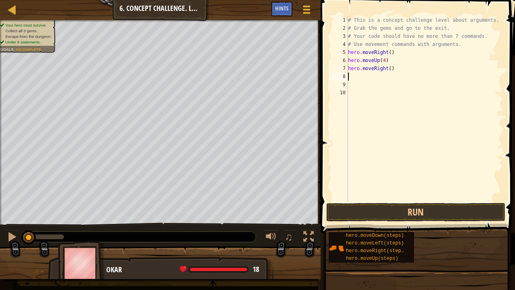
click at [388, 68] on div "# This is a concept challenge level about arguments. # Grab the gems and go to …" at bounding box center [425, 116] width 157 height 201
type textarea "hero.moveRight(2)"
click at [404, 72] on div "# This is a concept challenge level about arguments. # Grab the gems and go to …" at bounding box center [425, 116] width 157 height 201
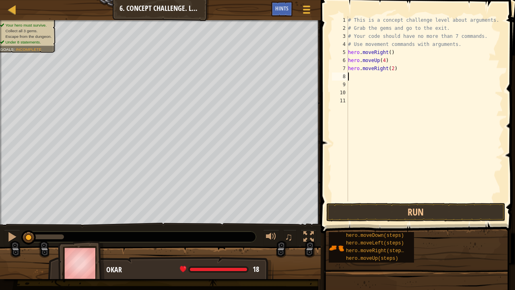
type textarea "h"
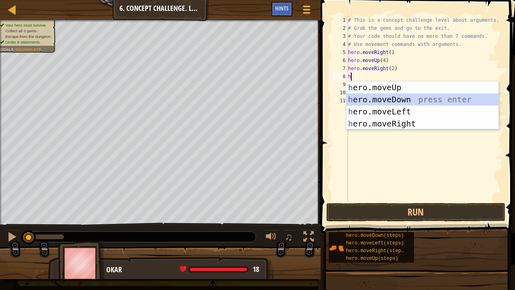
click at [392, 98] on div "h ero.moveUp press enter h ero.moveDown press enter h ero.moveLeft press enter …" at bounding box center [423, 117] width 153 height 72
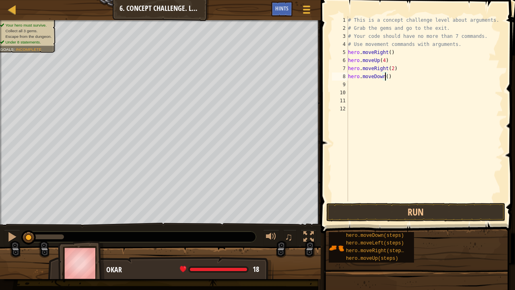
click at [385, 78] on div "# This is a concept challenge level about arguments. # Grab the gems and go to …" at bounding box center [425, 116] width 157 height 201
type textarea "hero.moveDown()"
click at [401, 79] on div "# This is a concept challenge level about arguments. # Grab the gems and go to …" at bounding box center [425, 116] width 157 height 201
click at [399, 78] on div "# This is a concept challenge level about arguments. # Grab the gems and go to …" at bounding box center [425, 116] width 157 height 201
type textarea "hero.moveDown()"
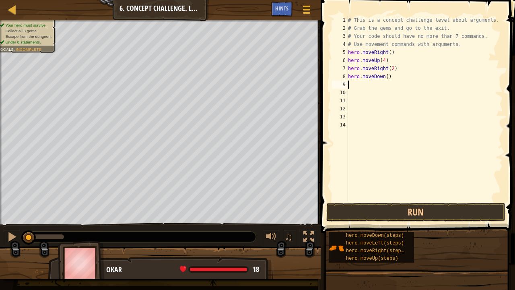
type textarea "h"
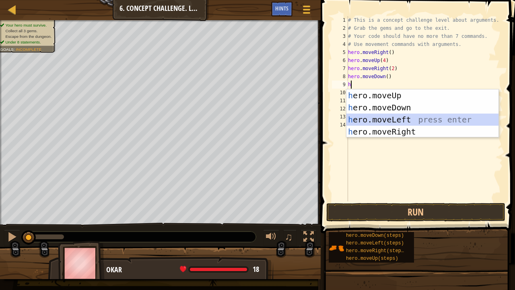
click at [395, 118] on div "h ero.moveUp press enter h ero.moveDown press enter h ero.moveLeft press enter …" at bounding box center [423, 125] width 153 height 72
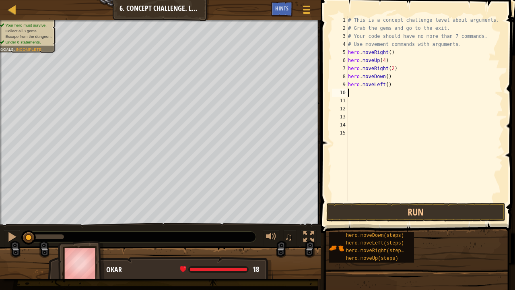
type textarea "h"
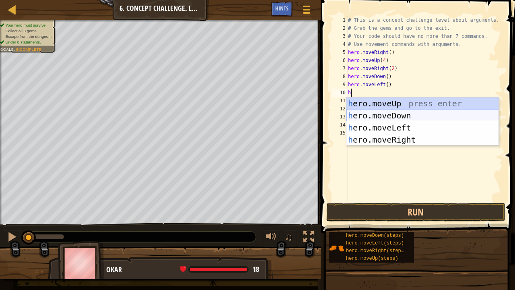
click at [399, 116] on div "h ero.moveUp press enter h ero.moveDown press enter h ero.moveLeft press enter …" at bounding box center [423, 133] width 153 height 72
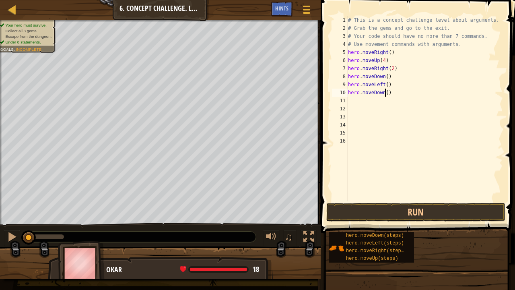
click at [385, 94] on div "# This is a concept challenge level about arguments. # Grab the gems and go to …" at bounding box center [425, 116] width 157 height 201
type textarea "hero.moveDown(2)"
click at [398, 95] on div "# This is a concept challenge level about arguments. # Grab the gems and go to …" at bounding box center [425, 116] width 157 height 201
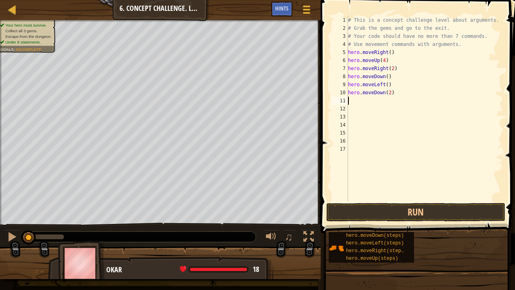
type textarea "h"
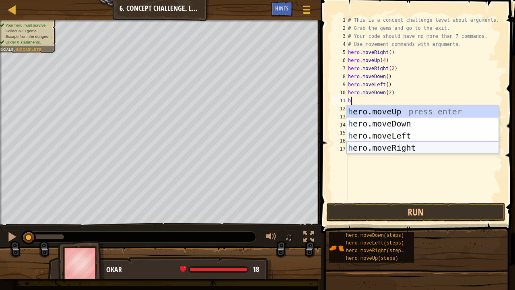
click at [395, 148] on div "h ero.moveUp press enter h ero.moveDown press enter h ero.moveLeft press enter …" at bounding box center [423, 141] width 153 height 72
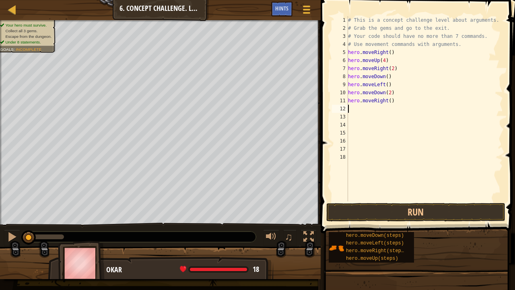
type textarea "h"
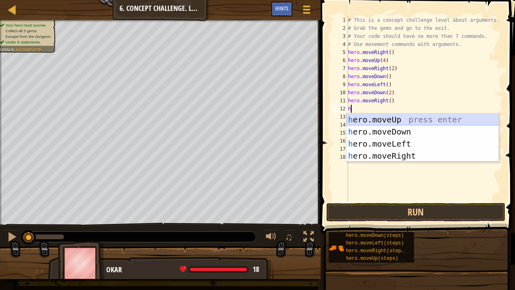
click at [390, 118] on div "h ero.moveUp press enter h ero.moveDown press enter h ero.moveLeft press enter …" at bounding box center [423, 150] width 153 height 72
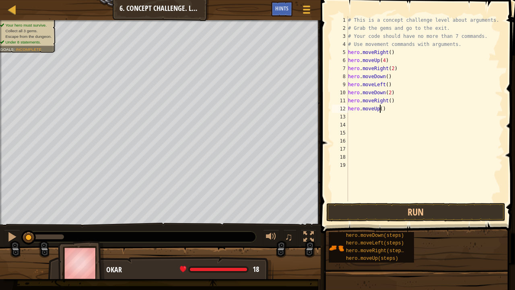
click at [380, 109] on div "# This is a concept challenge level about arguments. # Grab the gems and go to …" at bounding box center [425, 116] width 157 height 201
type textarea "hero.moveUp(2)"
click at [405, 107] on div "# This is a concept challenge level about arguments. # Grab the gems and go to …" at bounding box center [425, 116] width 157 height 201
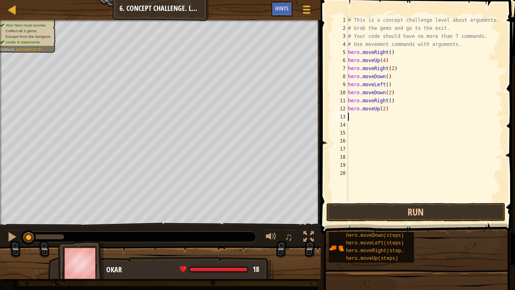
type textarea "h"
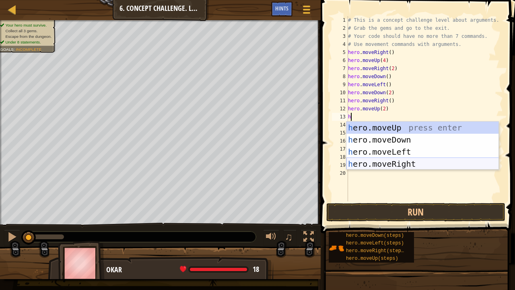
click at [396, 161] on div "h ero.moveUp press enter h ero.moveDown press enter h ero.moveLeft press enter …" at bounding box center [423, 158] width 153 height 72
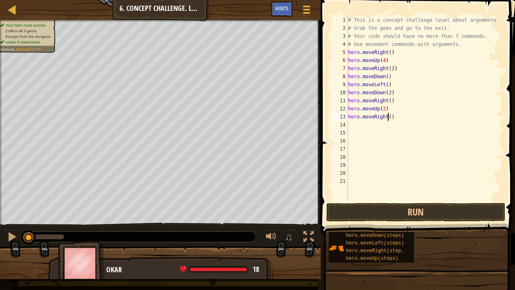
click at [388, 117] on div "# This is a concept challenge level about arguments. # Grab the gems and go to …" at bounding box center [425, 116] width 157 height 201
click at [386, 213] on button "Run" at bounding box center [415, 212] width 179 height 19
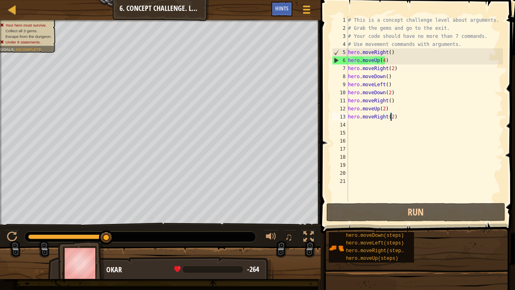
click at [382, 62] on div "# This is a concept challenge level about arguments. # Grab the gems and go to …" at bounding box center [425, 116] width 157 height 201
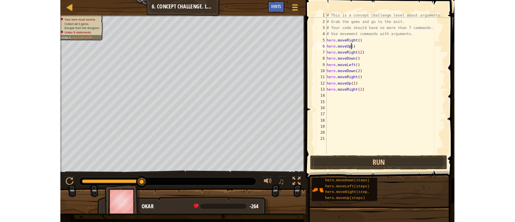
scroll to position [4, 2]
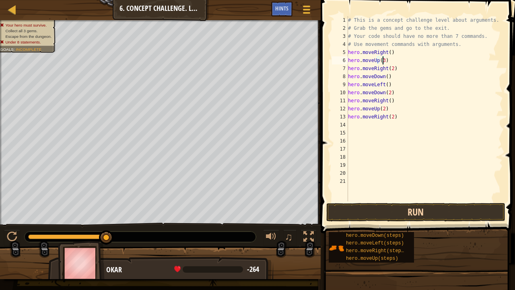
type textarea "hero.moveUp(3)"
click at [392, 211] on button "Run" at bounding box center [415, 212] width 179 height 19
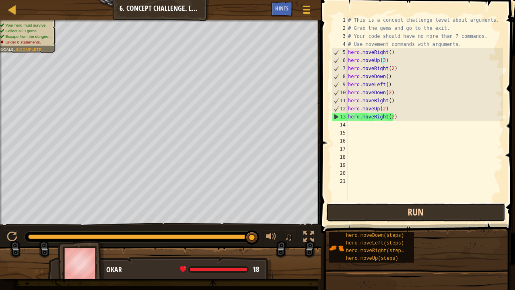
click at [392, 211] on button "Run" at bounding box center [415, 212] width 179 height 19
